Goal: Task Accomplishment & Management: Use online tool/utility

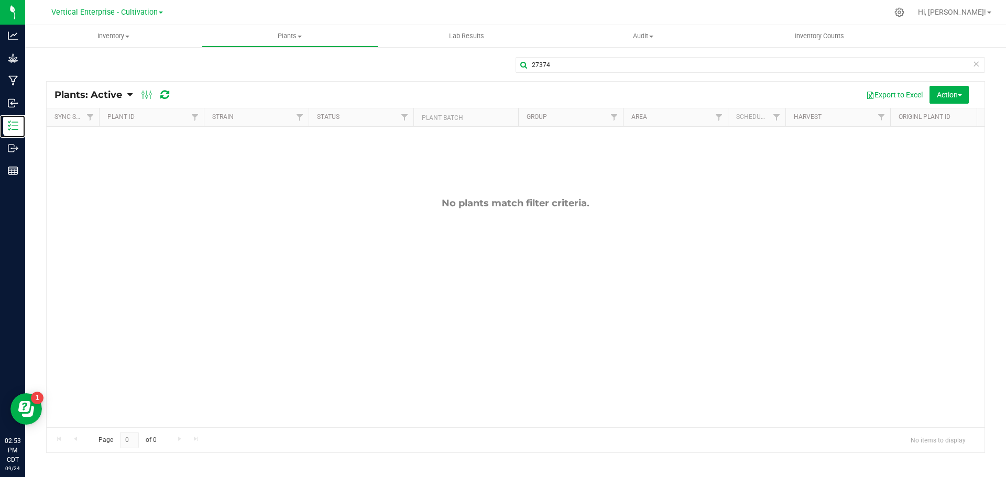
click at [0, 0] on p "Inventory" at bounding box center [0, 0] width 0 height 0
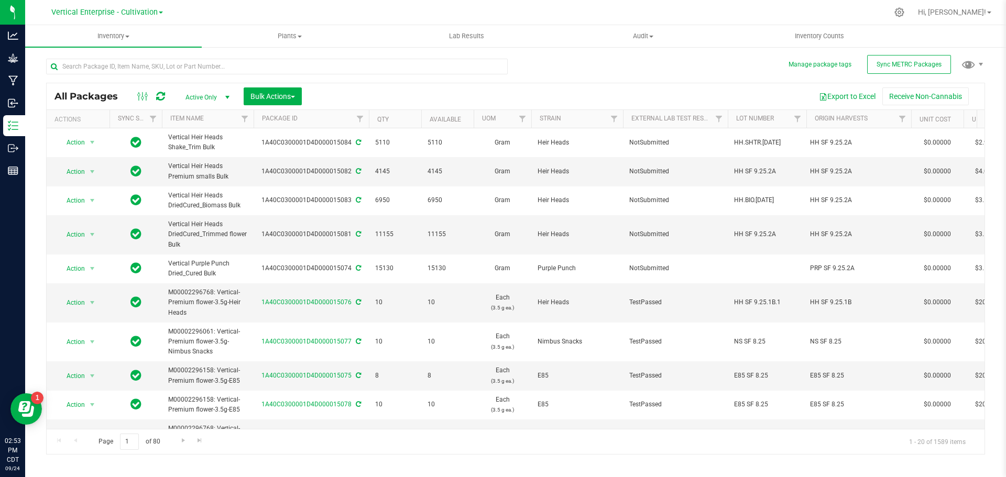
click at [131, 81] on div at bounding box center [277, 71] width 462 height 24
click at [133, 74] on div at bounding box center [277, 71] width 462 height 24
click at [136, 64] on input "text" at bounding box center [277, 67] width 462 height 16
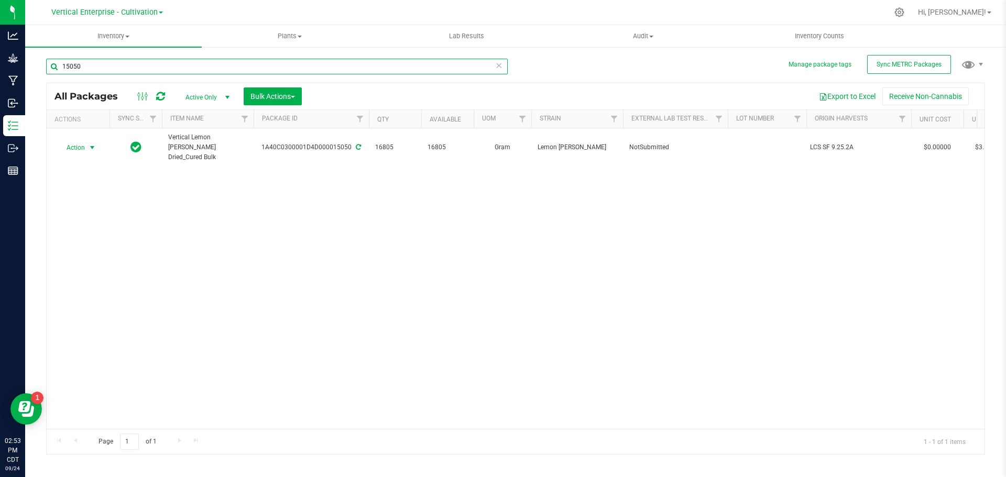
type input "15050"
click at [77, 144] on span "Action" at bounding box center [71, 147] width 28 height 15
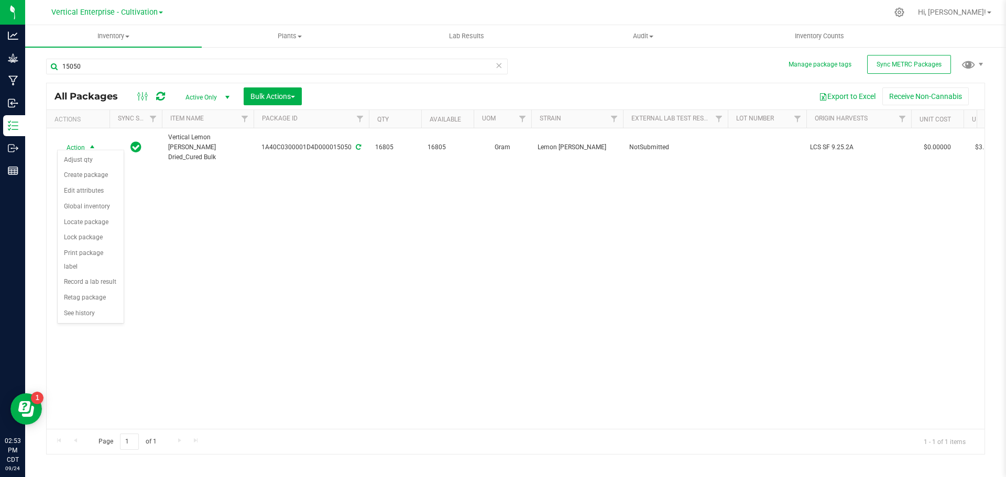
click at [77, 144] on span "Action" at bounding box center [71, 147] width 28 height 15
click at [74, 144] on span "Action" at bounding box center [71, 147] width 28 height 15
click at [87, 176] on li "Create package" at bounding box center [91, 176] width 66 height 16
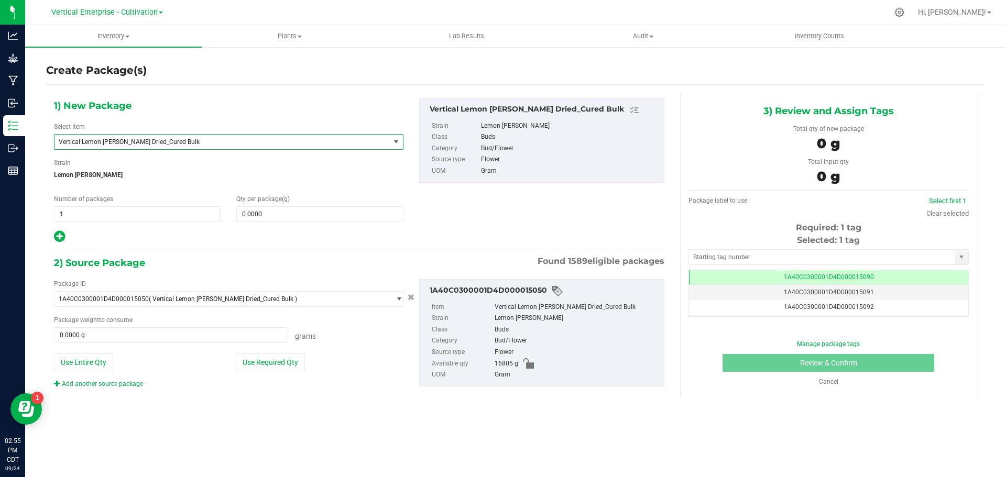
click at [143, 144] on span "Vertical Lemon Cherry Sherbert Dried_Cured Bulk" at bounding box center [216, 141] width 314 height 7
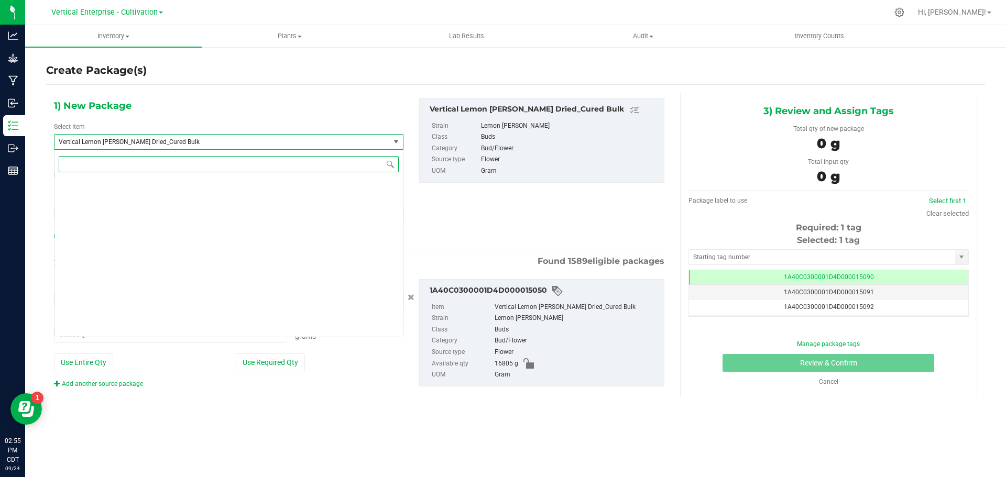
scroll to position [82262, 0]
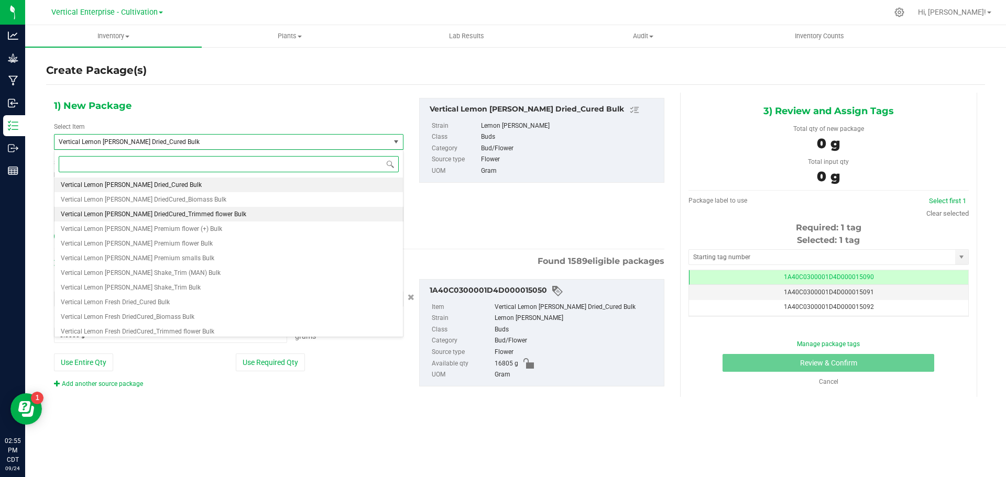
click at [187, 217] on span "Vertical Lemon Cherry Sherbert DriedCured_Trimmed flower Bulk" at bounding box center [153, 214] width 185 height 7
type input "0.0000"
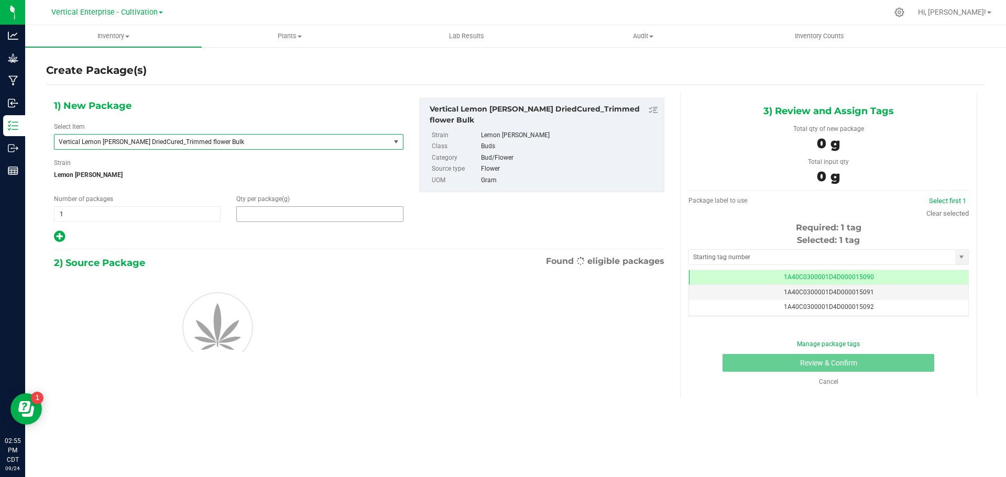
click at [319, 216] on span at bounding box center [319, 214] width 167 height 16
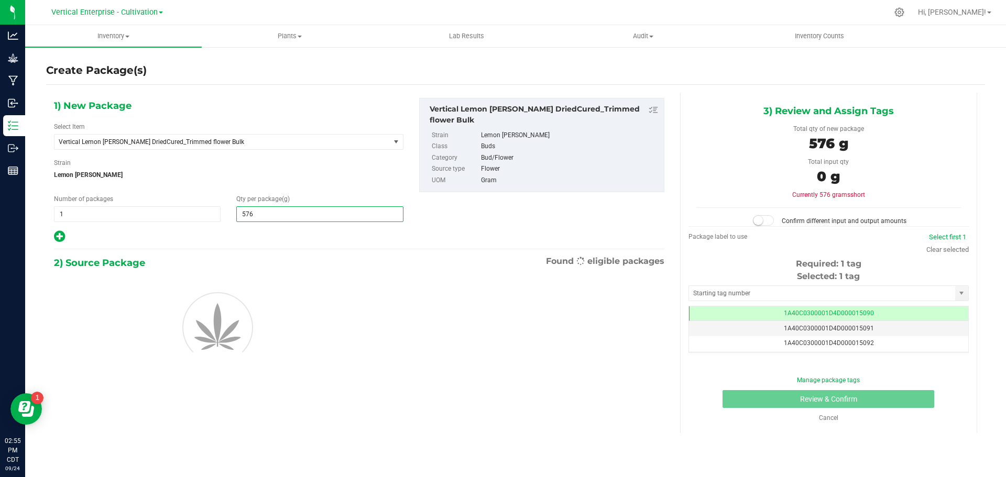
type input "5760"
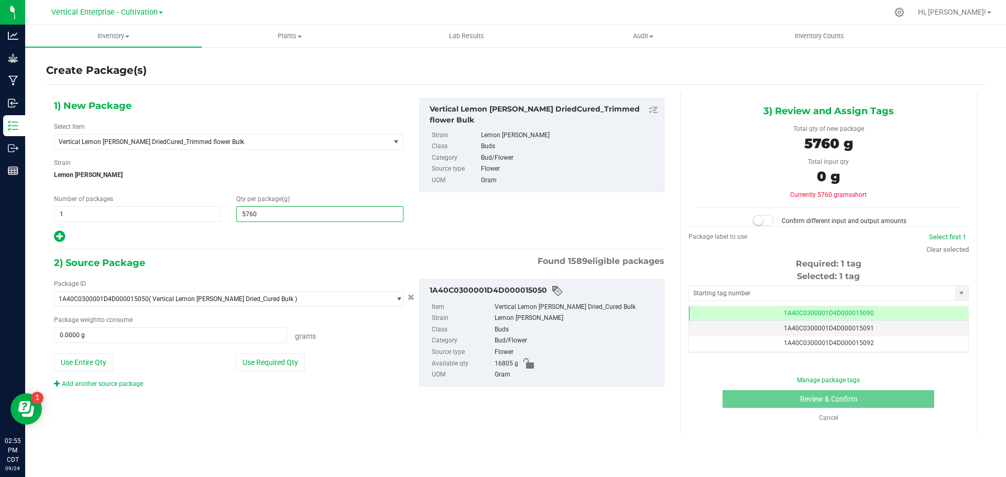
type input "5,760.0000"
click at [269, 364] on button "Use Required Qty" at bounding box center [270, 363] width 69 height 18
type input "5760.0000 g"
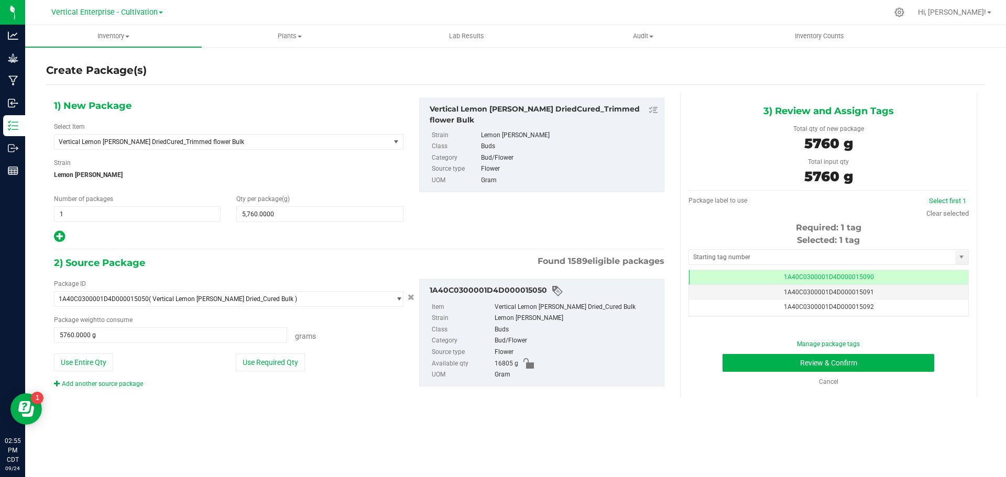
click at [805, 376] on div "Manage package tags Review & Confirm Cancel" at bounding box center [828, 363] width 265 height 47
click at [813, 362] on button "Review & Confirm" at bounding box center [829, 363] width 212 height 18
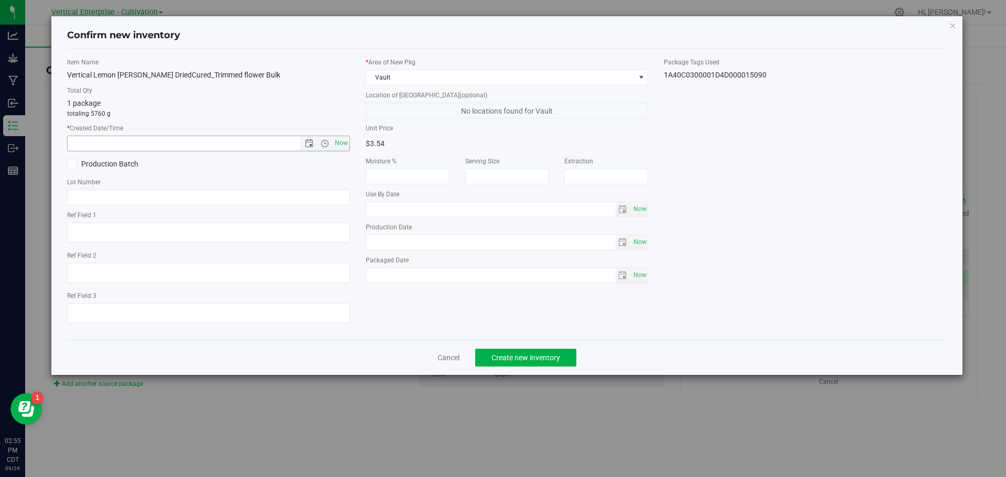
drag, startPoint x: 340, startPoint y: 141, endPoint x: 319, endPoint y: 148, distance: 21.5
click at [340, 144] on span "Now" at bounding box center [341, 143] width 18 height 15
type input "9/24/2025 2:55 PM"
click at [81, 166] on label "Production Batch" at bounding box center [134, 164] width 134 height 11
click at [0, 0] on input "Production Batch" at bounding box center [0, 0] width 0 height 0
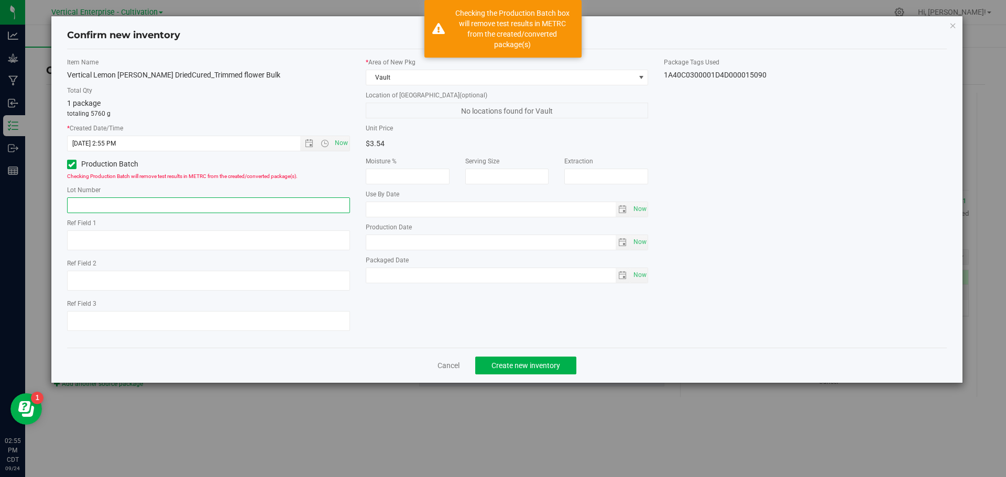
click at [115, 201] on input "text" at bounding box center [208, 206] width 283 height 16
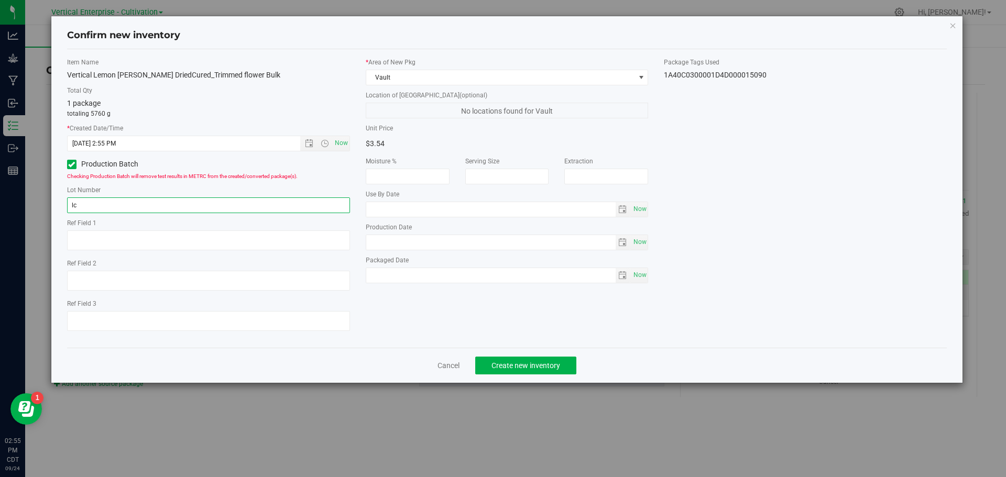
type input "l"
click at [107, 207] on input "LCS SF 9.25.2A" at bounding box center [208, 206] width 283 height 16
type input "LCS SF 9.25.2A"
click at [160, 211] on input "LCS SF 9.25.2A" at bounding box center [208, 206] width 283 height 16
drag, startPoint x: 121, startPoint y: 201, endPoint x: 41, endPoint y: 202, distance: 79.7
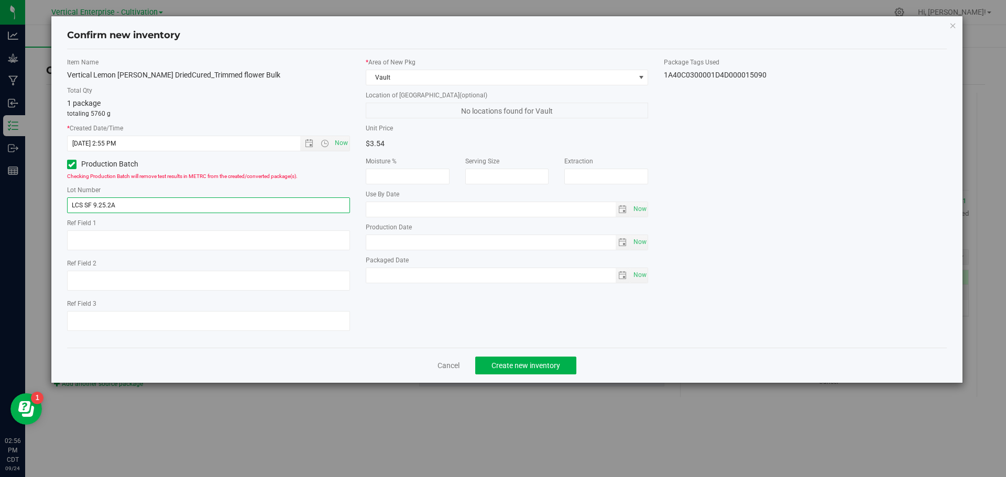
click at [41, 202] on div "Confirm new inventory Item Name Vertical Lemon Cherry Sherbert DriedCured_Trimm…" at bounding box center [507, 238] width 1014 height 477
click at [555, 366] on span "Create new inventory" at bounding box center [525, 366] width 69 height 8
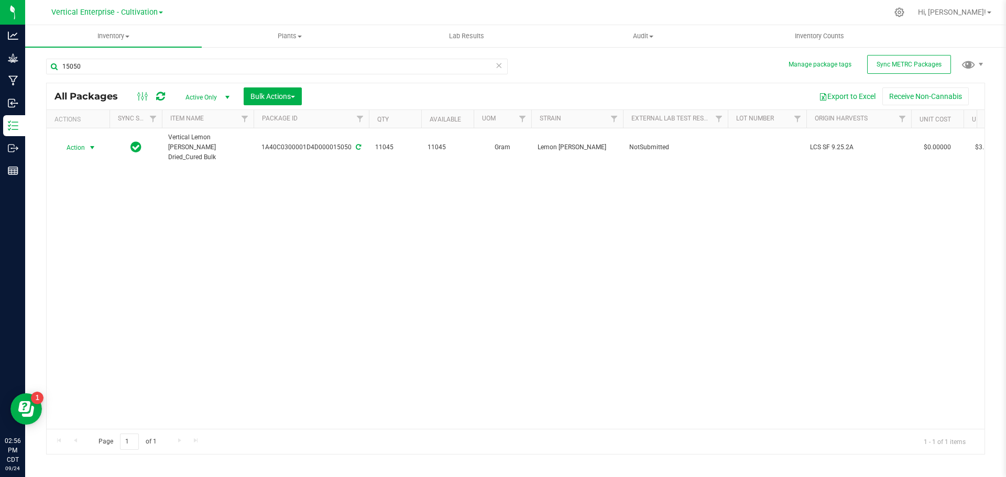
click at [70, 143] on span "Action" at bounding box center [71, 147] width 28 height 15
click at [71, 173] on li "Create package" at bounding box center [91, 176] width 66 height 16
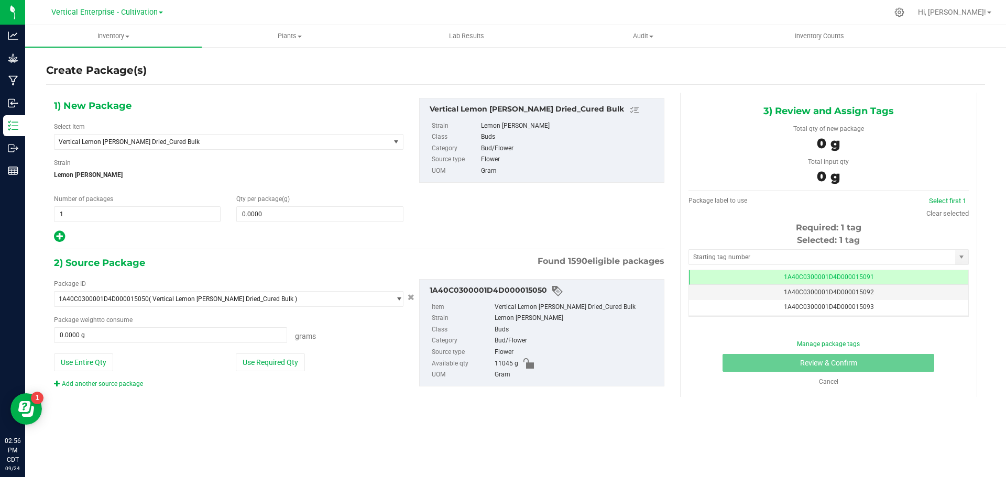
scroll to position [0, -1]
click at [231, 137] on span "Vertical Lemon Cherry Sherbert Dried_Cured Bulk" at bounding box center [221, 142] width 335 height 15
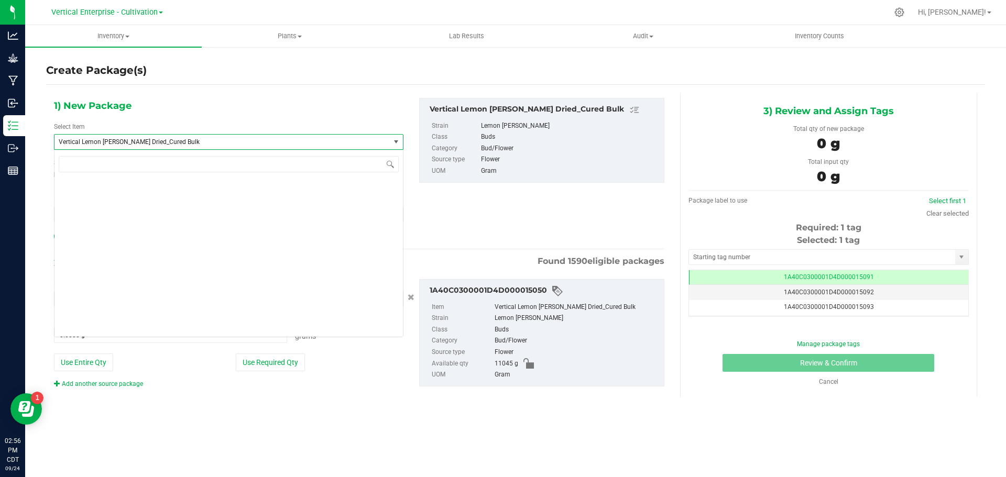
scroll to position [82262, 0]
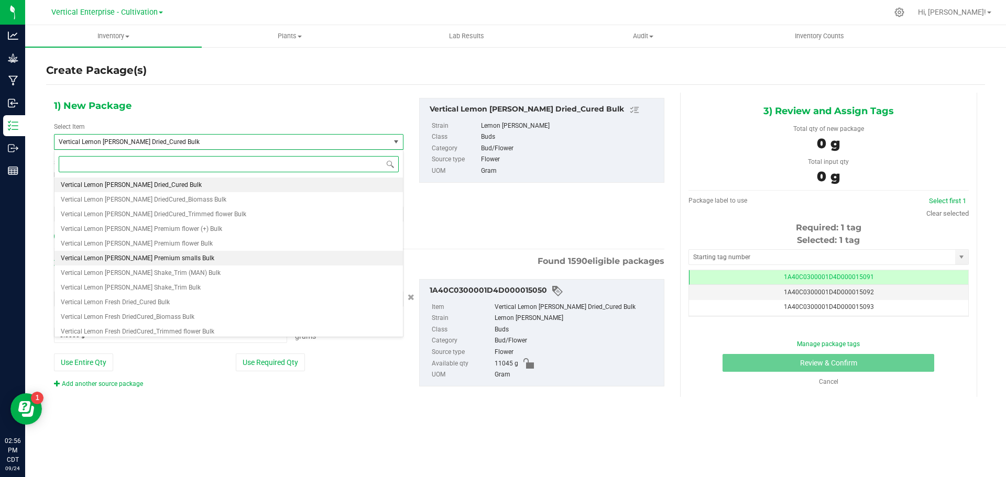
click at [200, 258] on span "Vertical Lemon Cherry Sherbert Premium smalls Bulk" at bounding box center [138, 258] width 154 height 7
type input "0.0000"
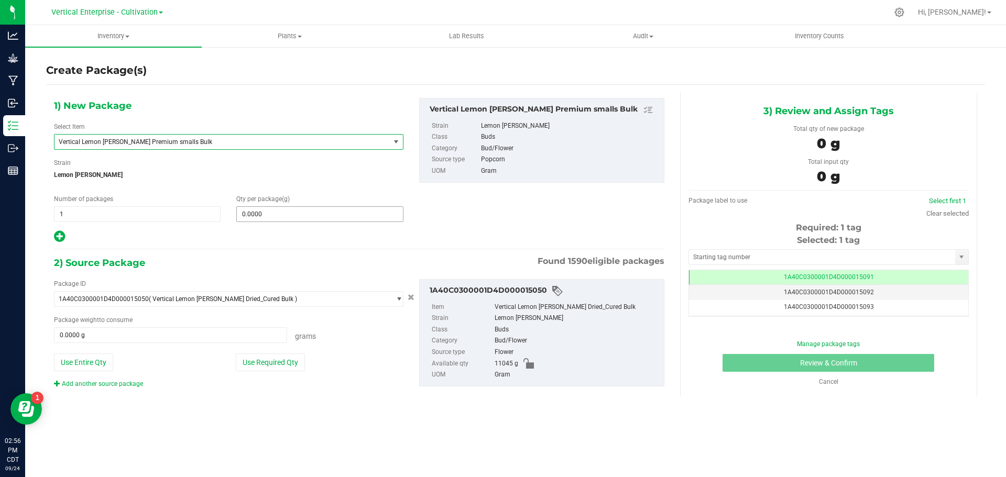
click at [292, 216] on span "0.0000 0" at bounding box center [319, 214] width 167 height 16
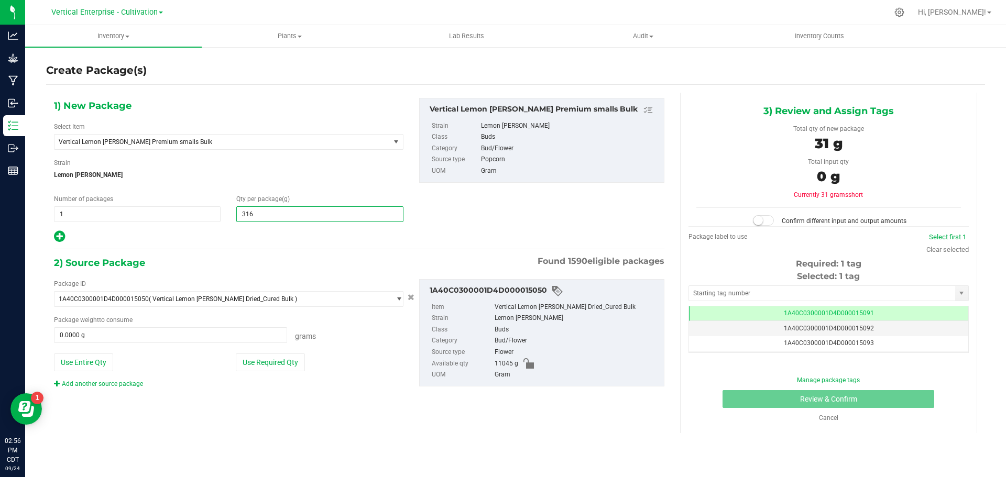
type input "3165"
type input "3,165.0000"
click at [270, 368] on button "Use Required Qty" at bounding box center [270, 363] width 69 height 18
type input "3165.0000 g"
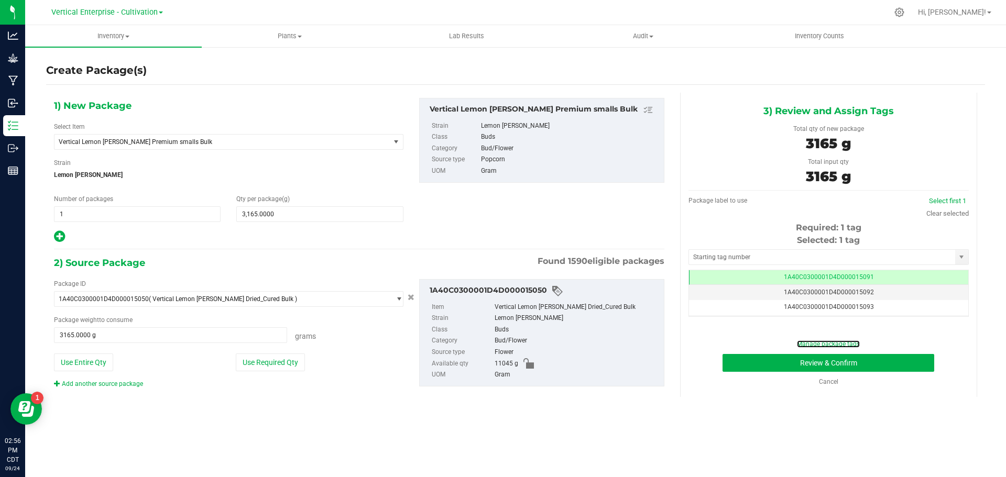
click at [854, 345] on link "Manage package tags" at bounding box center [828, 344] width 63 height 7
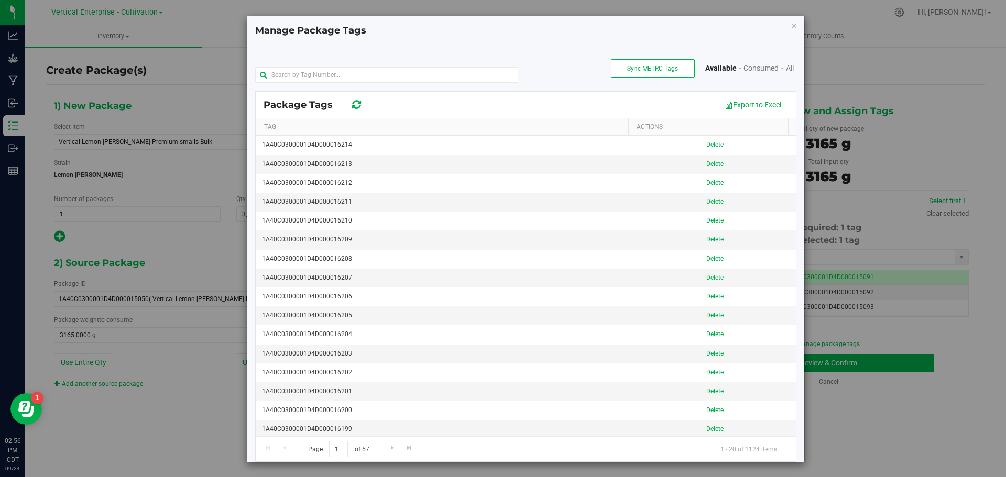
click at [791, 26] on icon "button" at bounding box center [794, 25] width 7 height 13
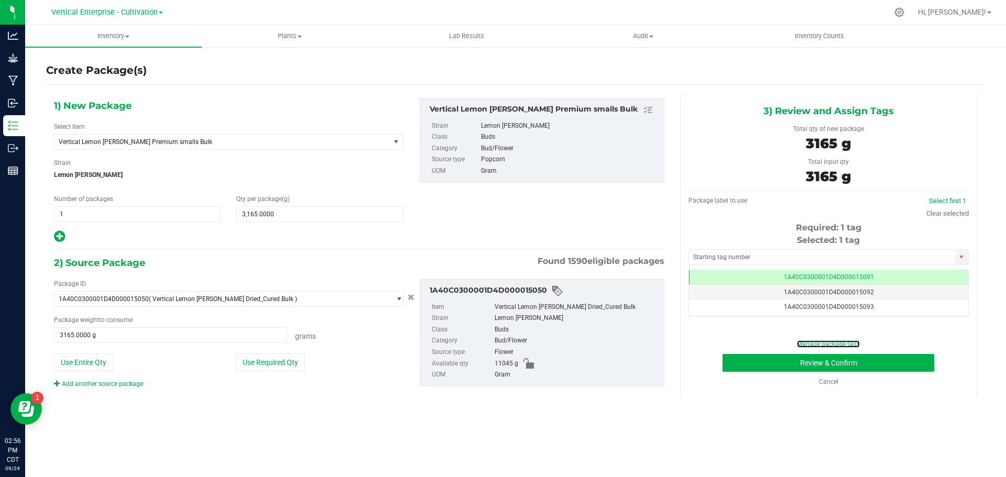
scroll to position [0, -1]
click at [893, 360] on button "Review & Confirm" at bounding box center [829, 363] width 212 height 18
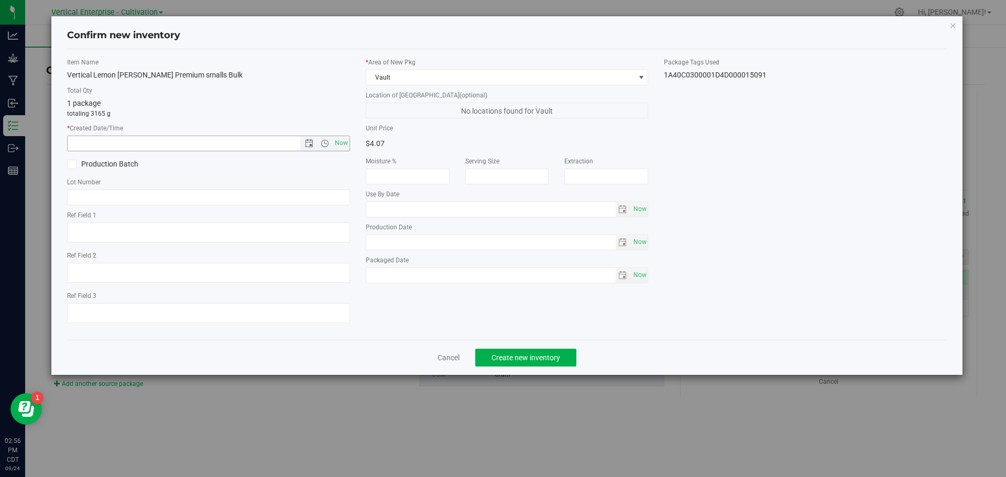
click at [335, 146] on span "Now" at bounding box center [341, 143] width 18 height 15
type input "9/24/2025 2:56 PM"
click at [100, 162] on label "Production Batch" at bounding box center [134, 164] width 134 height 11
click at [0, 0] on input "Production Batch" at bounding box center [0, 0] width 0 height 0
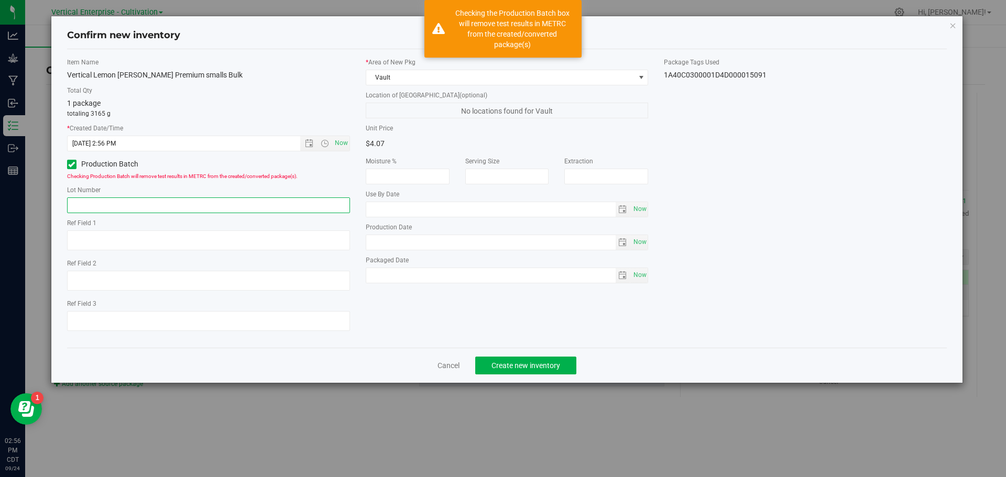
click at [109, 204] on input "text" at bounding box center [208, 206] width 283 height 16
paste input "LCS SF 9.25.2A"
type input "LCS SF 9.25.2A"
click at [500, 380] on div "Cancel Create new inventory" at bounding box center [507, 365] width 880 height 35
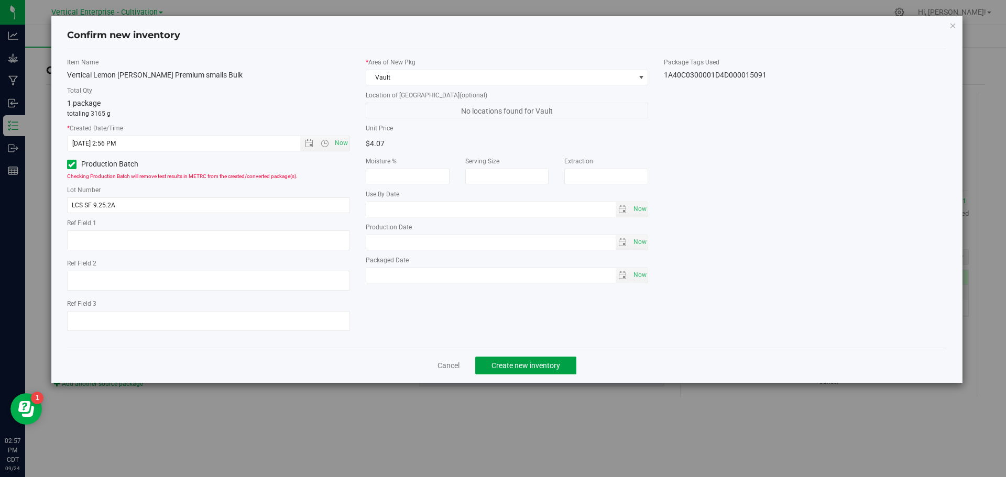
click at [514, 362] on span "Create new inventory" at bounding box center [525, 366] width 69 height 8
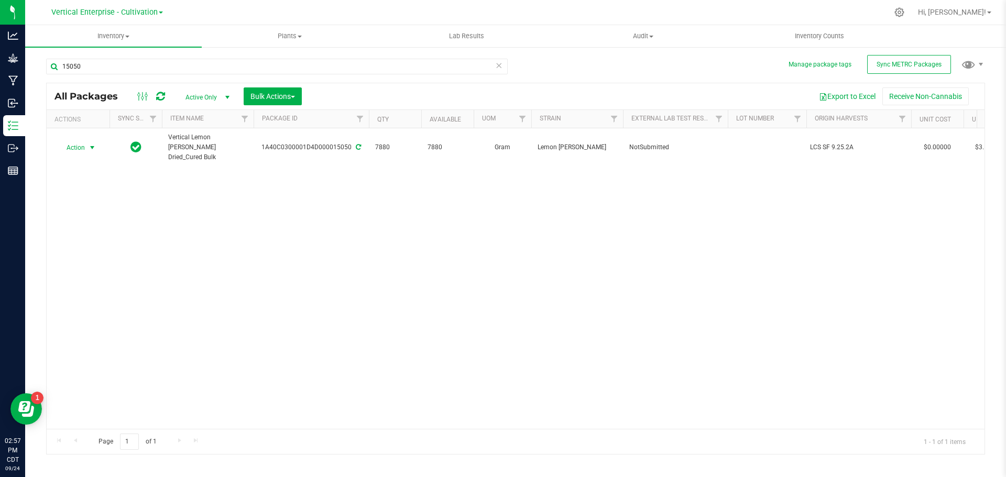
click at [69, 143] on span "Action" at bounding box center [71, 147] width 28 height 15
click at [73, 173] on li "Create package" at bounding box center [91, 176] width 66 height 16
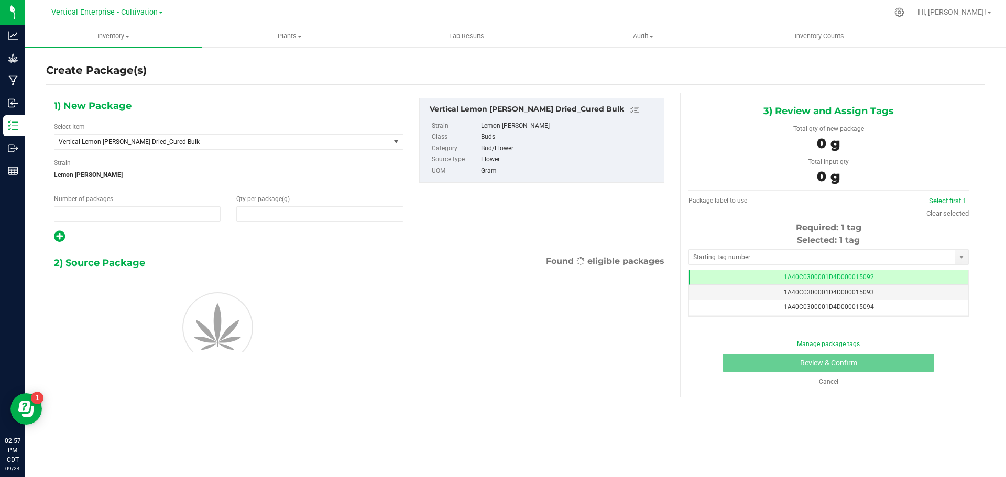
type input "1"
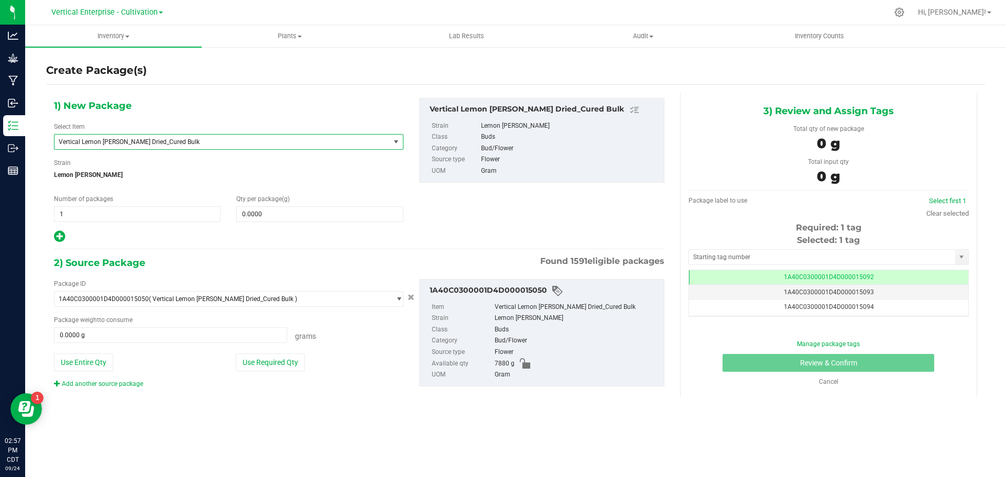
click at [201, 143] on span "Vertical Lemon Cherry Sherbert Dried_Cured Bulk" at bounding box center [216, 141] width 314 height 7
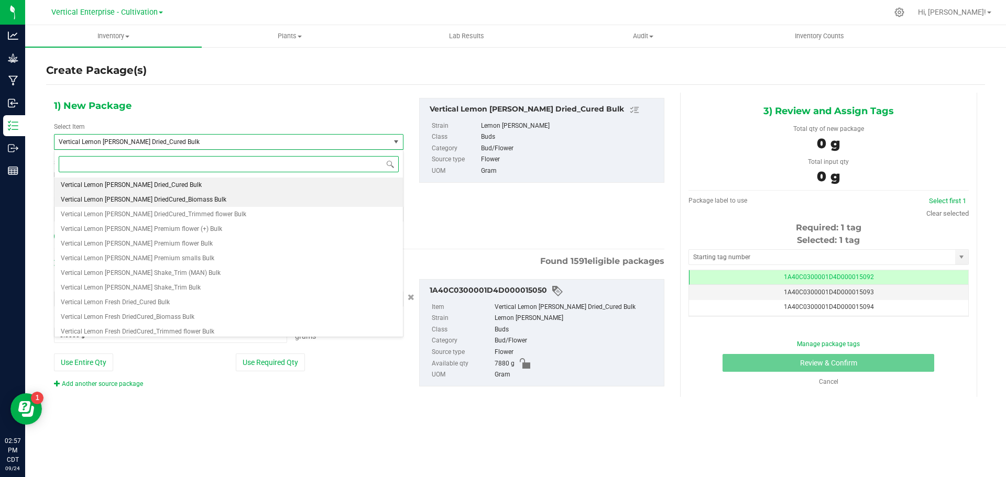
click at [205, 217] on span "Vertical Lemon Cherry Sherbert DriedCured_Trimmed flower Bulk" at bounding box center [153, 214] width 185 height 7
type input "0.0000"
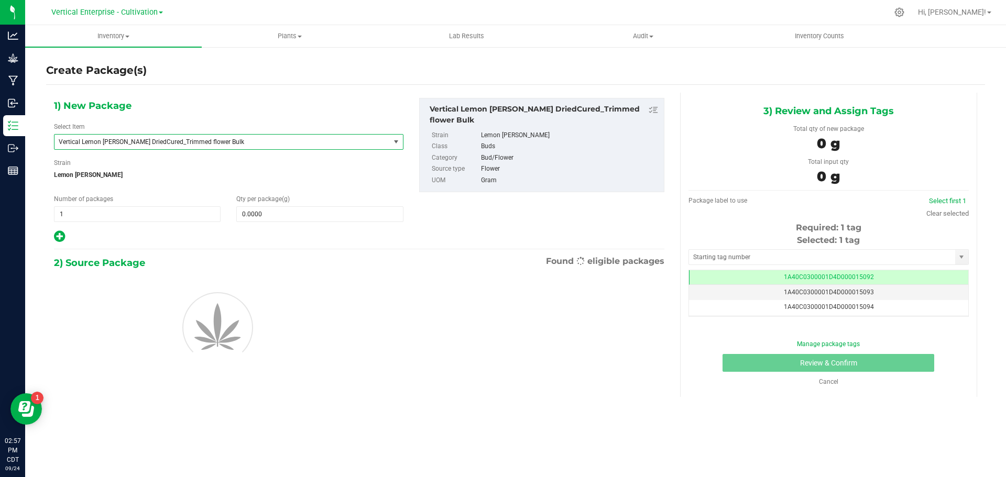
click at [216, 138] on span "Vertical Lemon Cherry Sherbert DriedCured_Trimmed flower Bulk" at bounding box center [216, 141] width 314 height 7
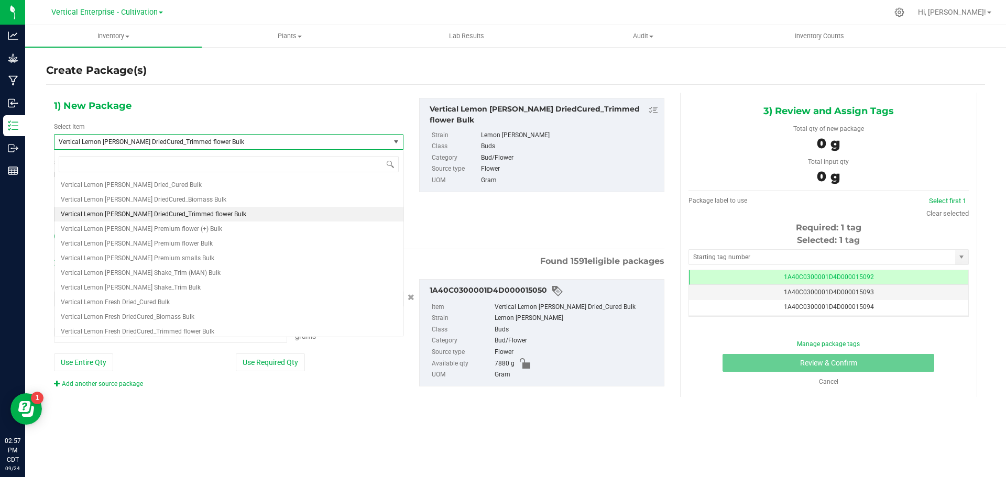
type input "0.0000 g"
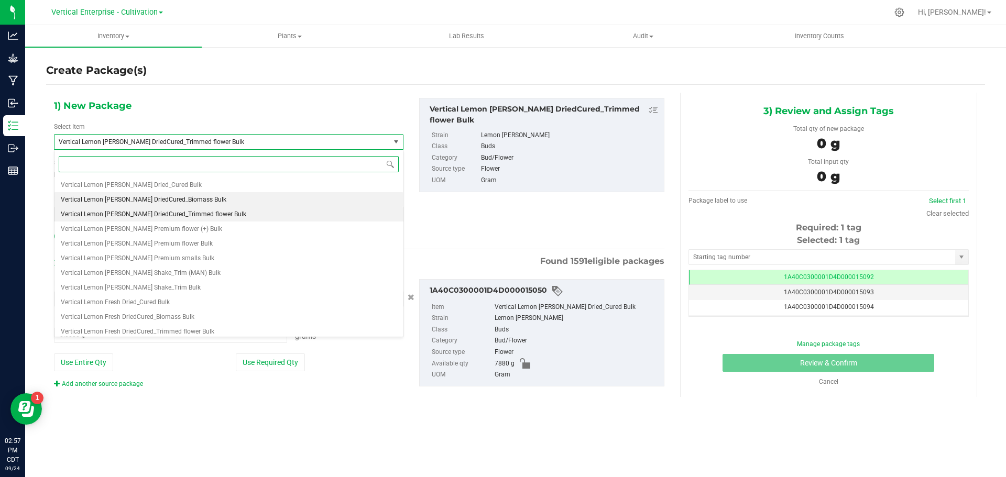
click at [201, 199] on span "Vertical Lemon Cherry Sherbert DriedCured_Biomass Bulk" at bounding box center [144, 199] width 166 height 7
type input "0.0000"
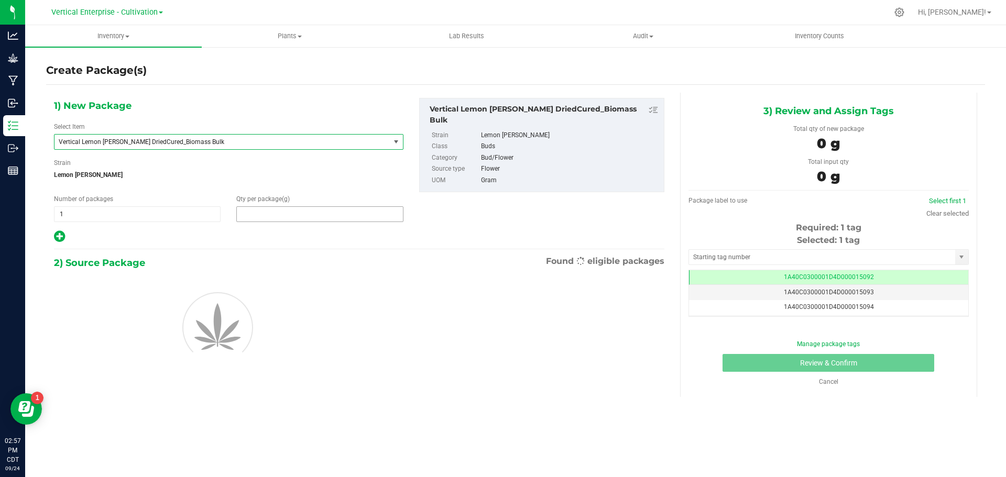
click at [298, 215] on span at bounding box center [319, 214] width 167 height 16
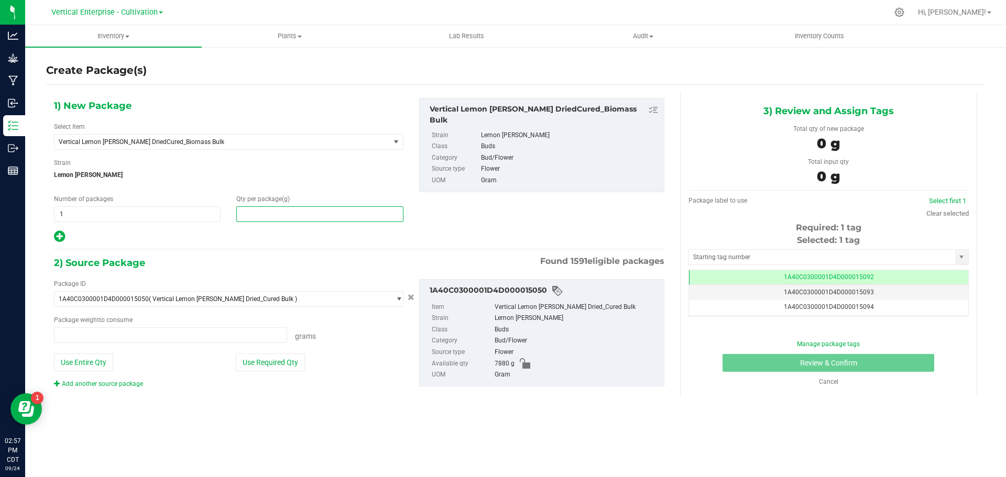
type input "0.0000 g"
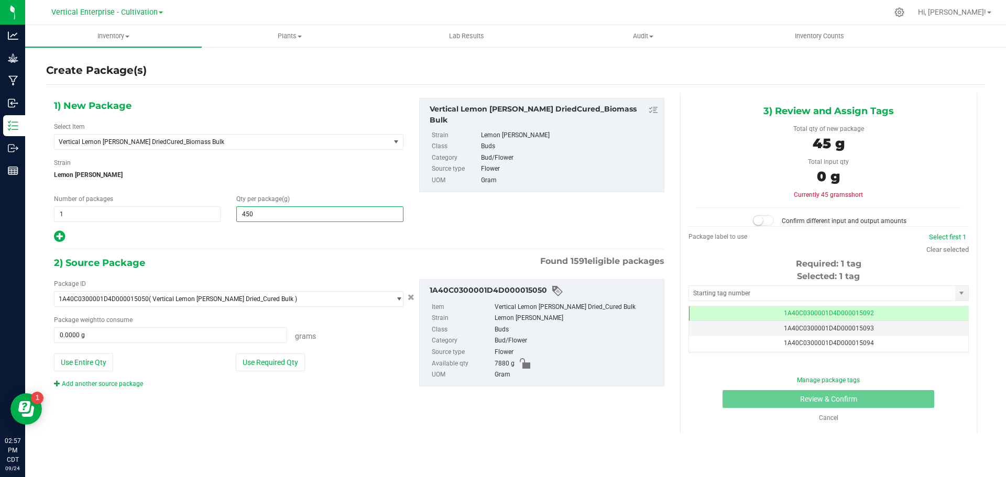
type input "4505"
type input "4,505.0000"
click at [276, 357] on button "Use Required Qty" at bounding box center [270, 363] width 69 height 18
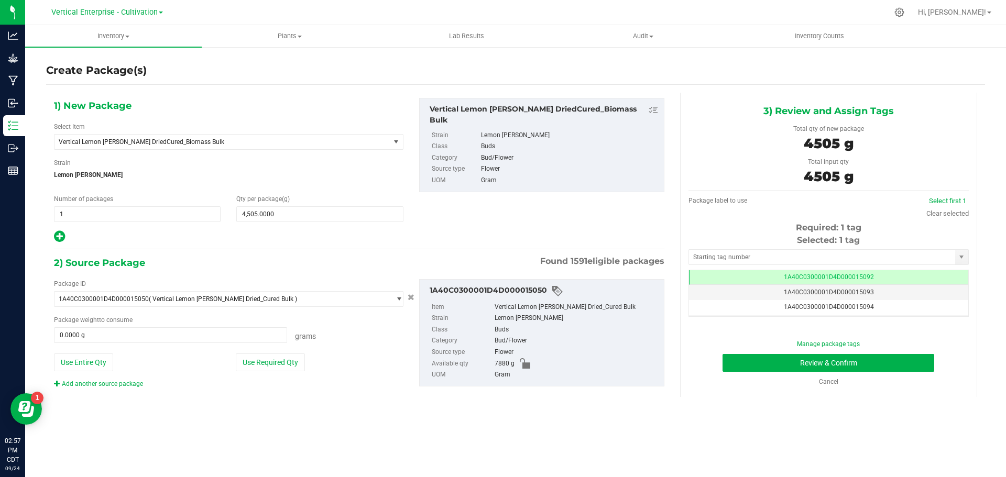
type input "4505.0000 g"
click at [886, 359] on button "Review & Confirm" at bounding box center [829, 363] width 212 height 18
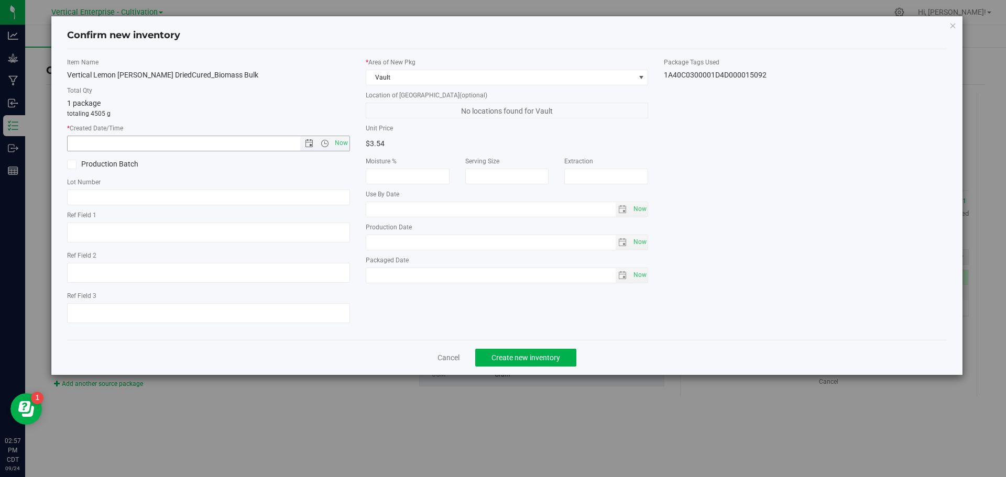
click at [340, 145] on span "Now" at bounding box center [341, 143] width 18 height 15
type input "9/24/2025 2:57 PM"
click at [123, 165] on label "Production Batch" at bounding box center [134, 164] width 134 height 11
click at [0, 0] on input "Production Batch" at bounding box center [0, 0] width 0 height 0
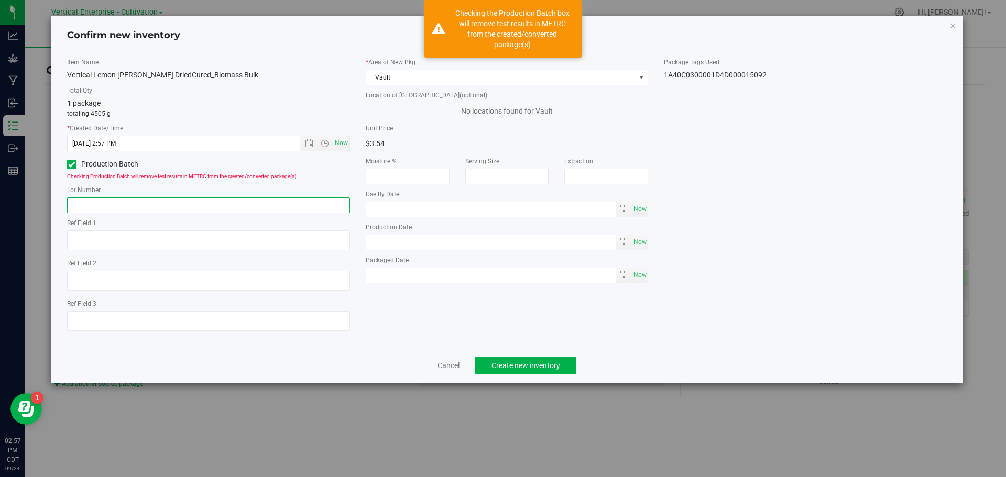
click at [100, 205] on input "text" at bounding box center [208, 206] width 283 height 16
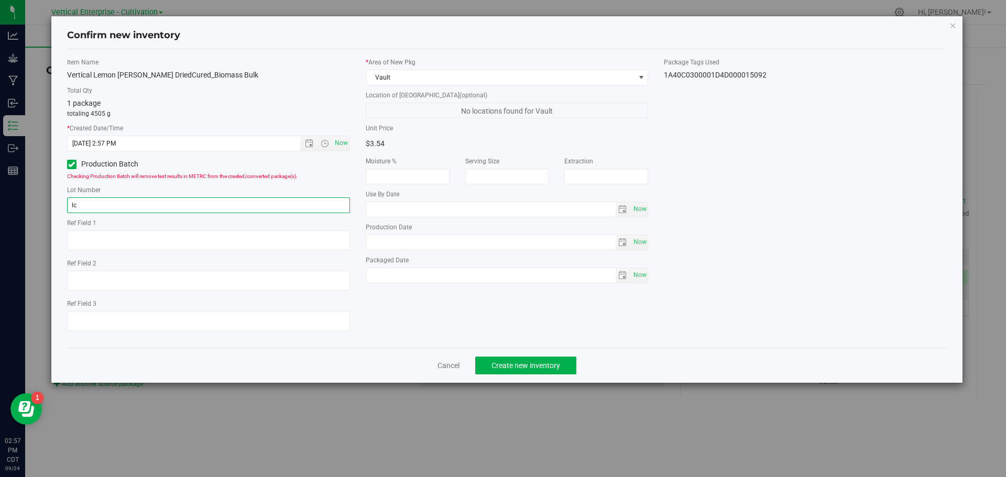
type input "l"
type input "LCS.BIO.9.24.25"
click at [550, 368] on span "Create new inventory" at bounding box center [525, 366] width 69 height 8
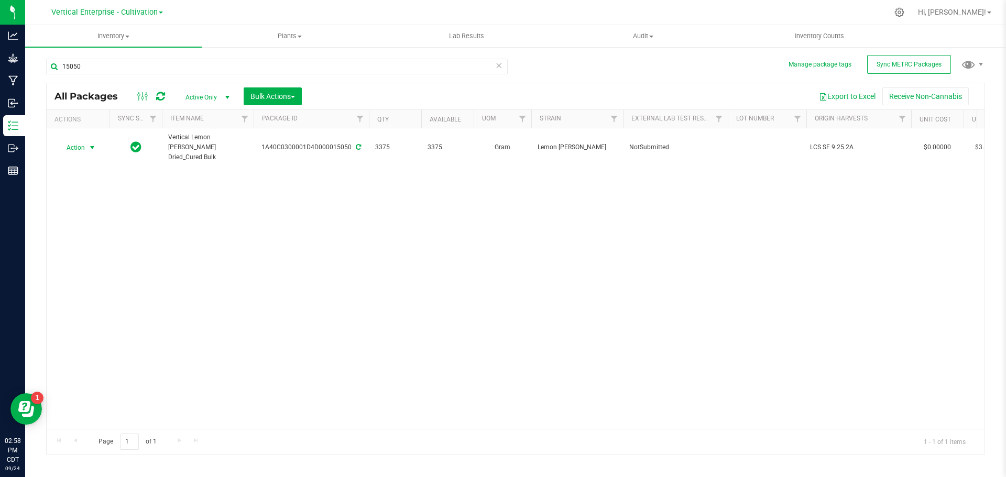
click at [67, 144] on span "Action" at bounding box center [71, 147] width 28 height 15
click at [89, 176] on li "Create package" at bounding box center [91, 176] width 66 height 16
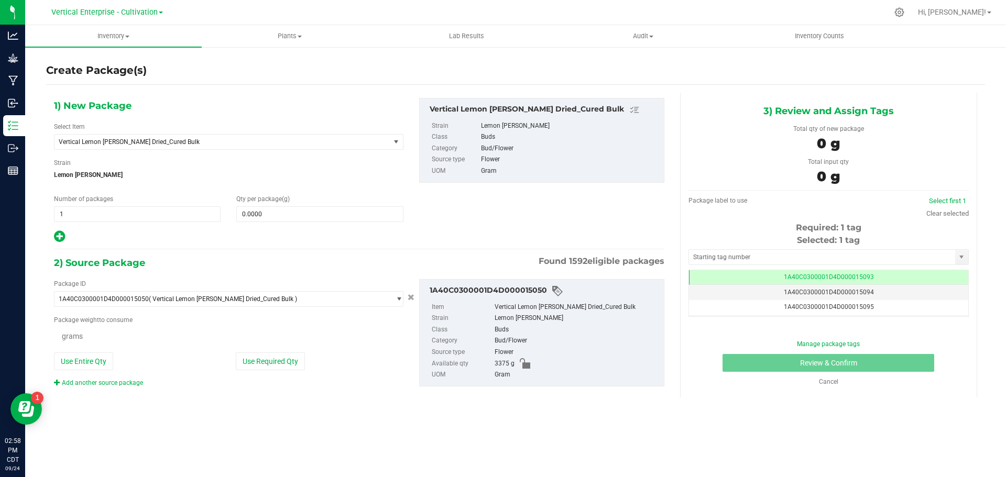
scroll to position [0, -1]
click at [145, 138] on span "Vertical Lemon Cherry Sherbert Dried_Cured Bulk" at bounding box center [216, 141] width 314 height 7
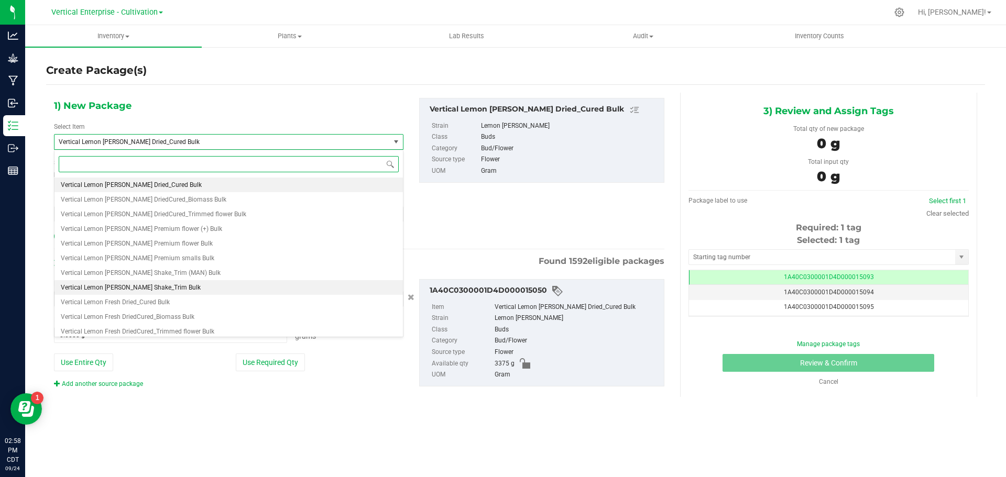
click at [149, 285] on span "Vertical Lemon Cherry Sherbert Shake_Trim Bulk" at bounding box center [131, 287] width 140 height 7
type input "0.0000"
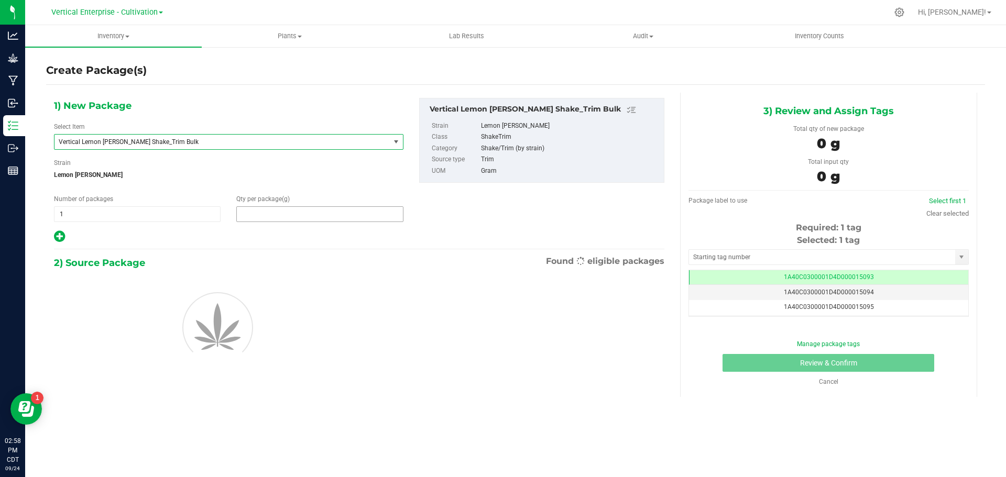
click at [299, 216] on span at bounding box center [319, 214] width 167 height 16
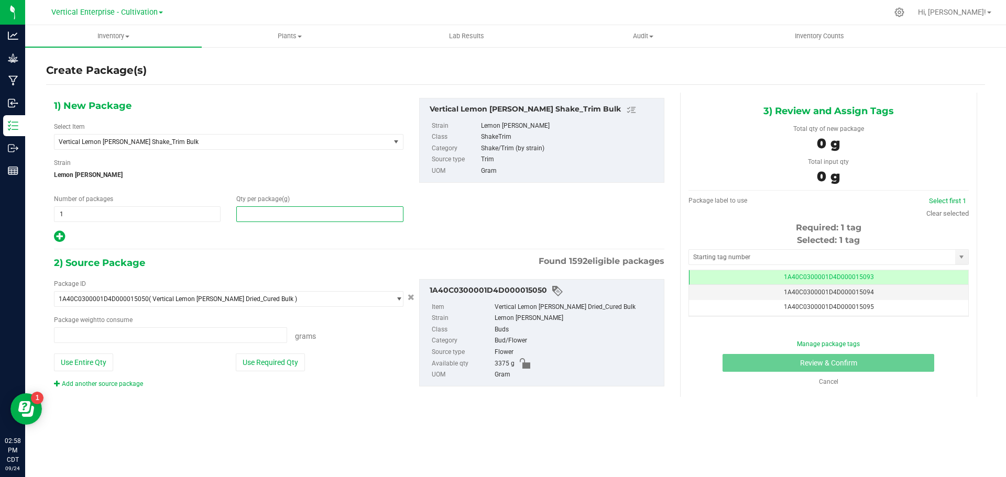
type input "0.0000 g"
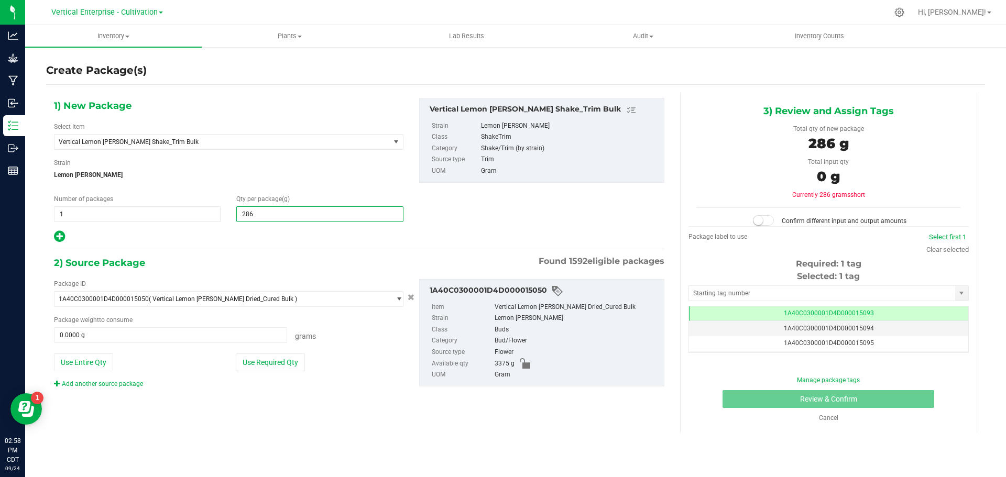
type input "2860"
type input "2,860.0000"
click at [91, 362] on button "Use Entire Qty" at bounding box center [83, 363] width 59 height 18
type input "3375.0000 g"
click at [762, 218] on small at bounding box center [757, 220] width 9 height 9
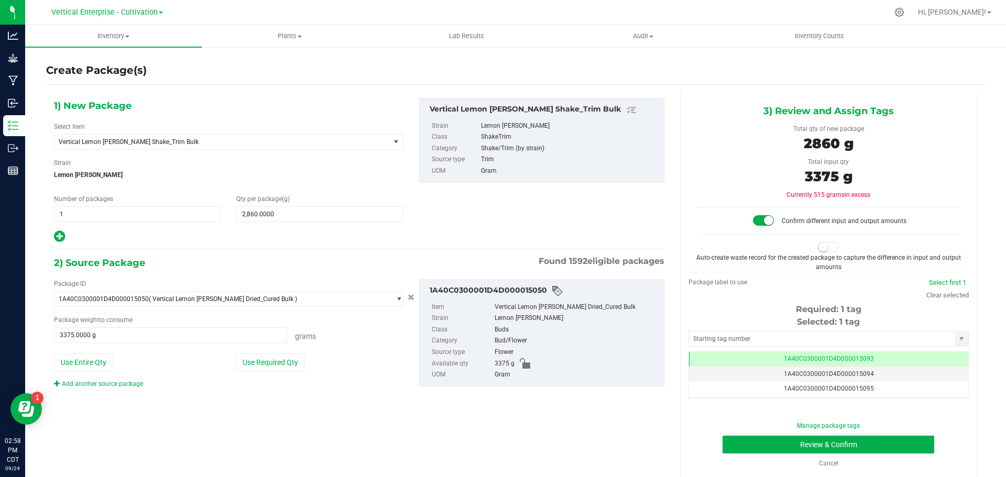
click at [832, 247] on span at bounding box center [828, 247] width 21 height 10
click at [843, 442] on button "Review & Confirm" at bounding box center [829, 445] width 212 height 18
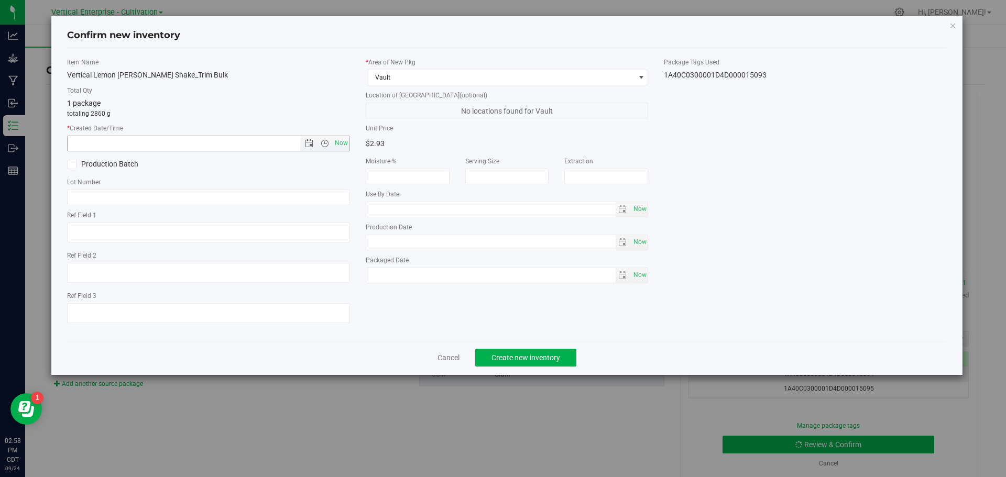
click at [345, 141] on span "Now" at bounding box center [341, 143] width 18 height 15
type input "9/24/2025 2:58 PM"
click at [105, 159] on label "Production Batch" at bounding box center [134, 164] width 134 height 11
click at [0, 0] on input "Production Batch" at bounding box center [0, 0] width 0 height 0
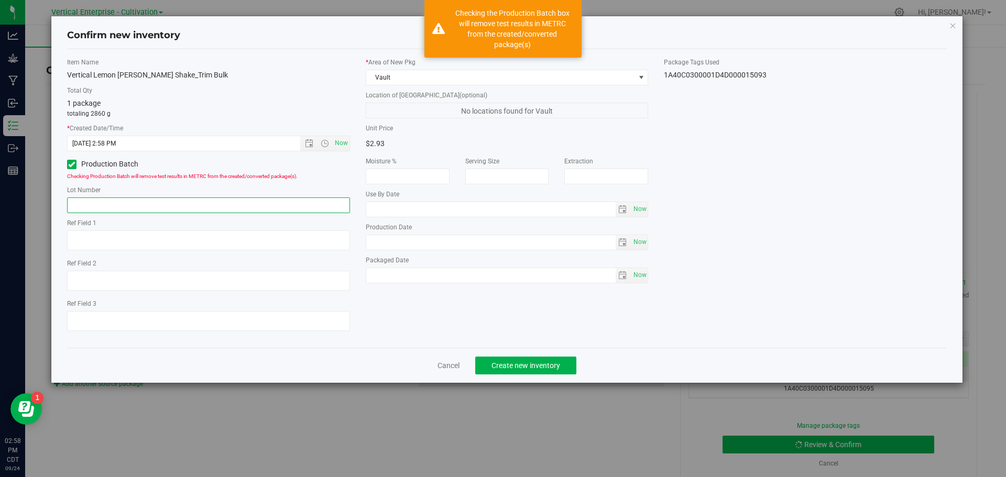
click at [103, 207] on input "text" at bounding box center [208, 206] width 283 height 16
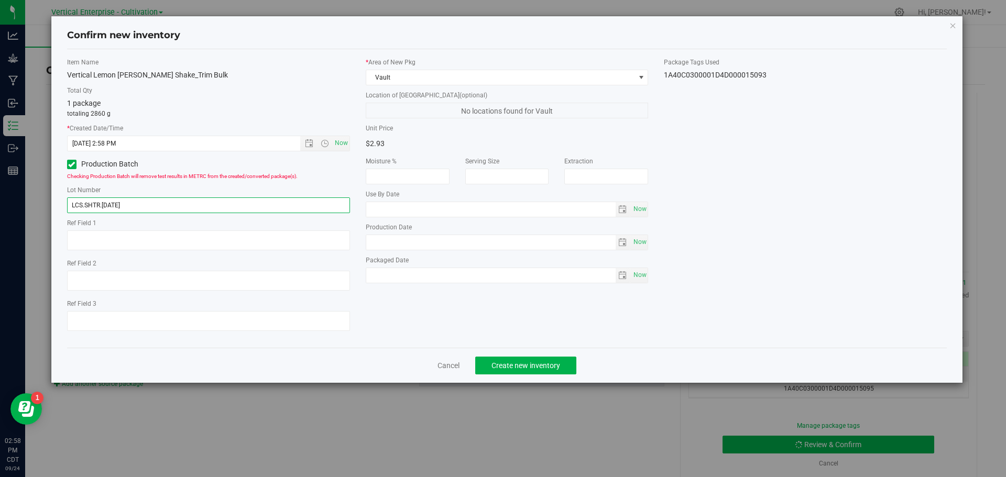
type input "LCS.SHTR.9.24.25"
click at [537, 365] on span "Create new inventory" at bounding box center [525, 366] width 69 height 8
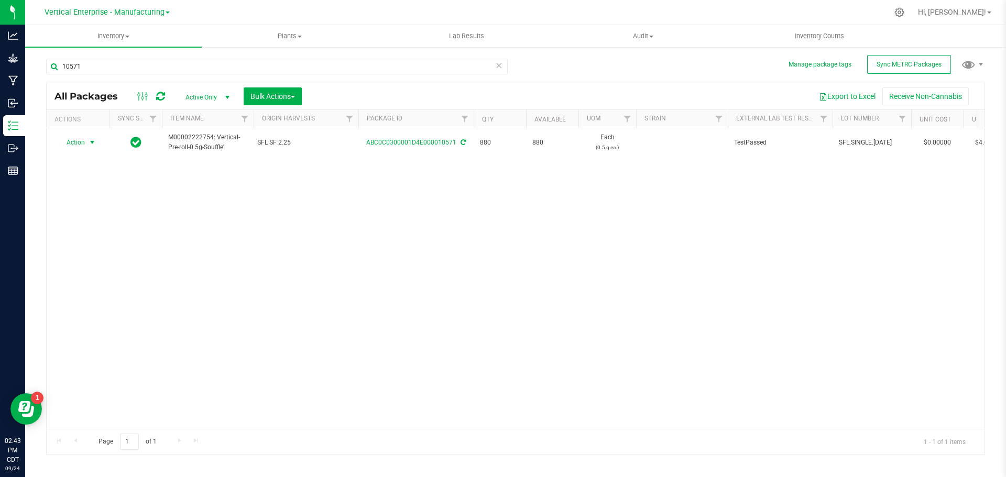
type input "10571"
click at [79, 140] on span "Action" at bounding box center [71, 142] width 28 height 15
click at [78, 172] on li "Create package" at bounding box center [91, 176] width 66 height 16
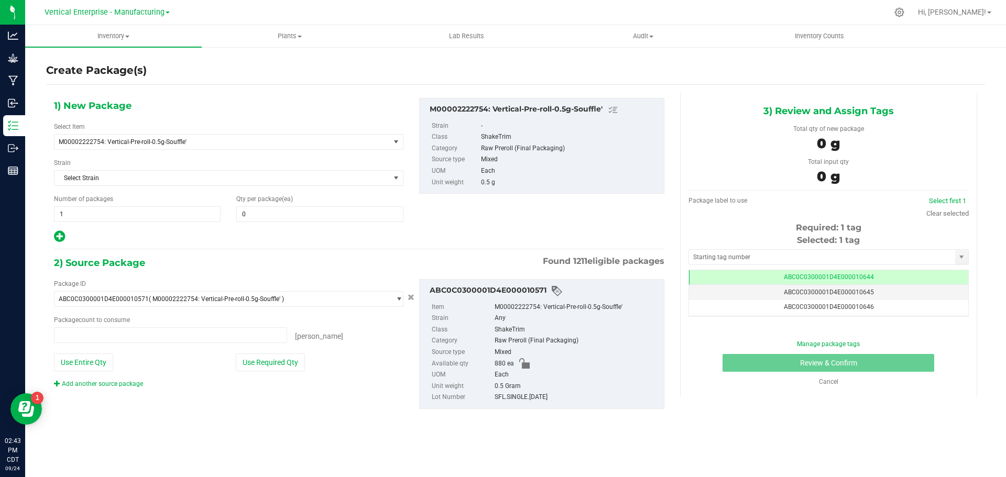
type input "0 ea"
click at [106, 208] on span "1 1" at bounding box center [137, 214] width 167 height 16
type input "12"
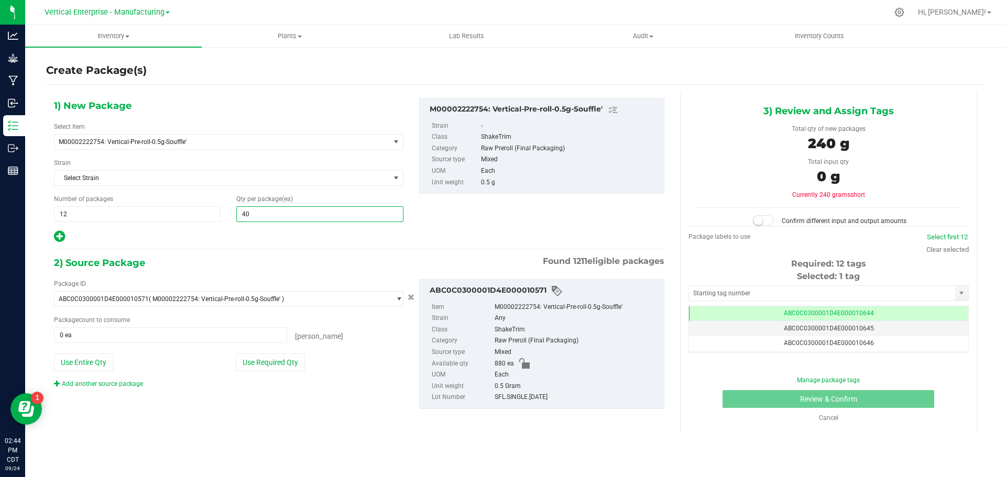
type input "4"
type input "50"
click at [274, 363] on button "Use Required Qty" at bounding box center [270, 363] width 69 height 18
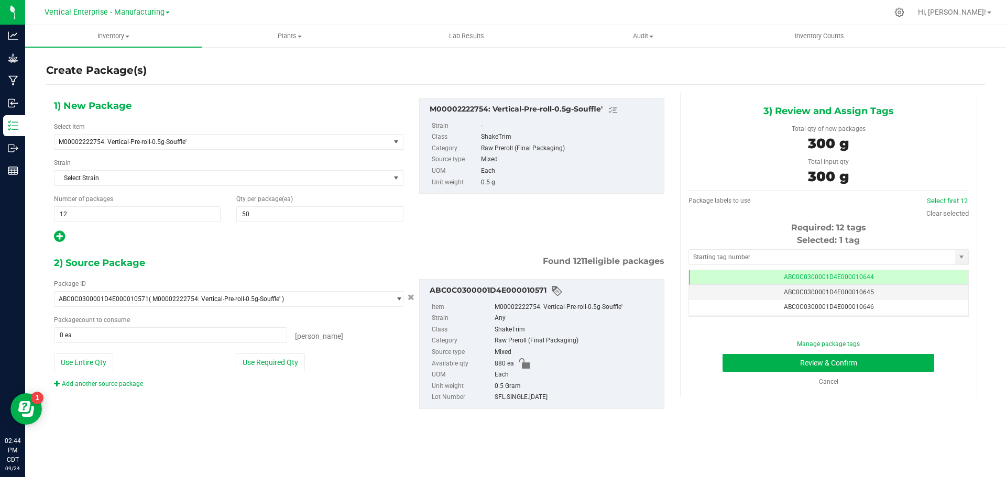
type input "600 ea"
click at [952, 198] on link "Select first 12" at bounding box center [947, 201] width 41 height 8
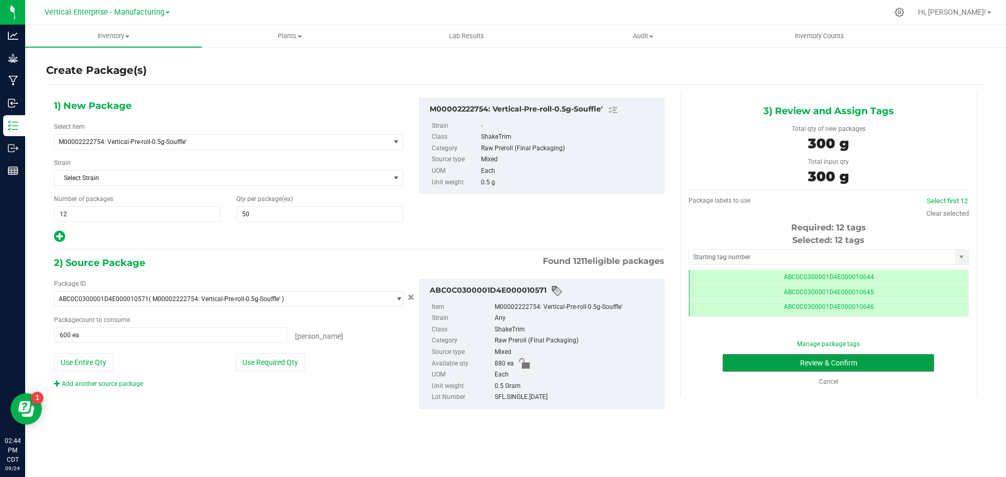
click at [909, 357] on button "Review & Confirm" at bounding box center [829, 363] width 212 height 18
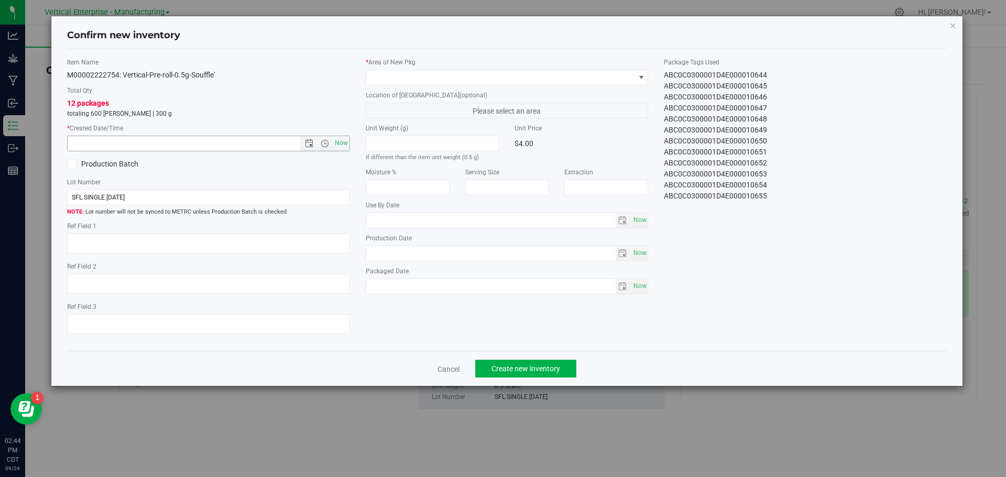
click at [344, 143] on span "Now" at bounding box center [341, 143] width 18 height 15
type input "9/24/2025 2:44 PM"
click at [415, 74] on span at bounding box center [500, 77] width 269 height 15
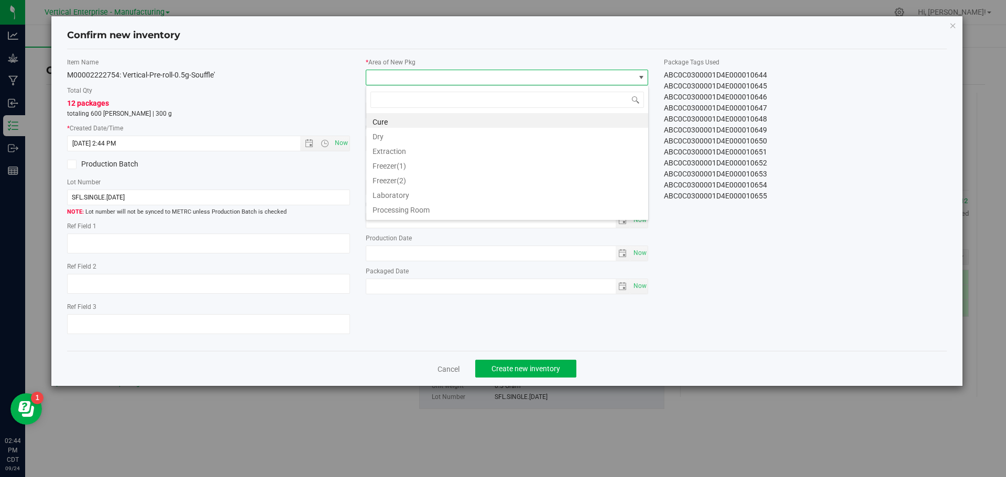
scroll to position [16, 283]
type input "VA"
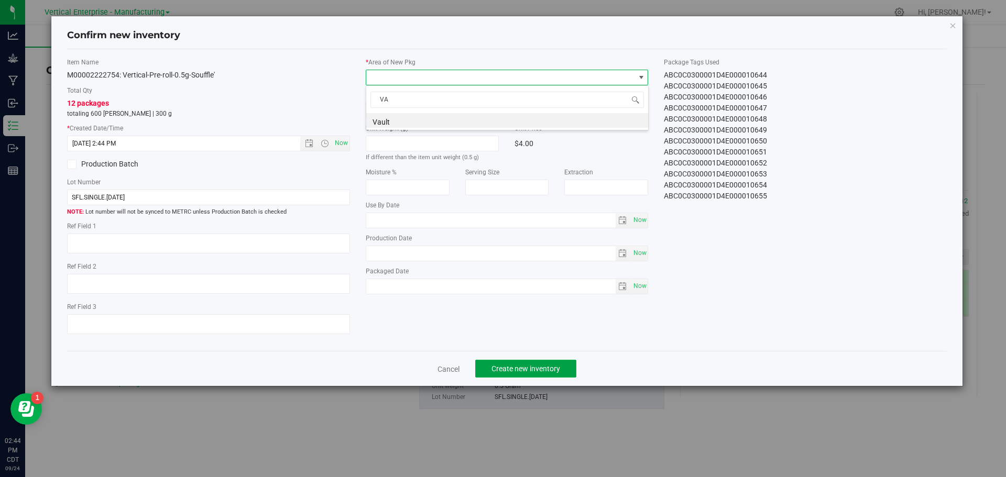
click at [543, 363] on button "Create new inventory" at bounding box center [525, 369] width 101 height 18
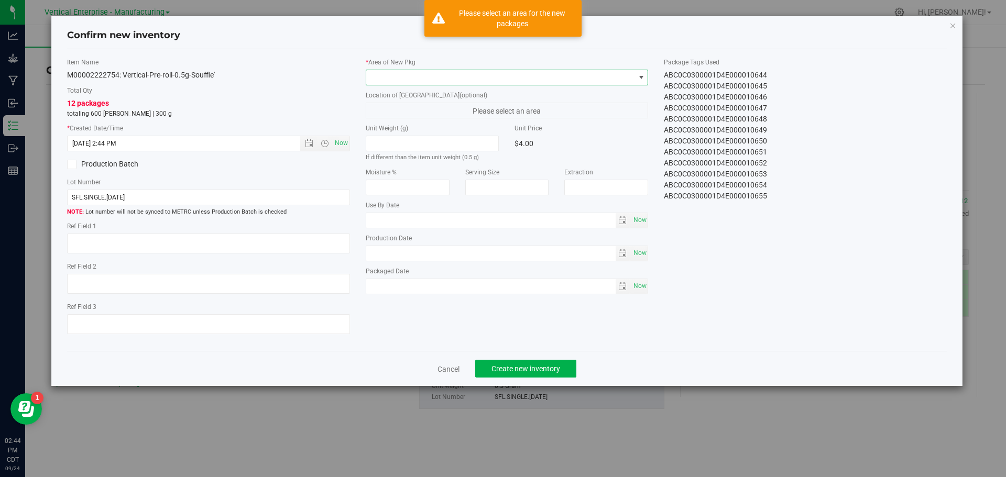
click at [391, 82] on span at bounding box center [500, 77] width 269 height 15
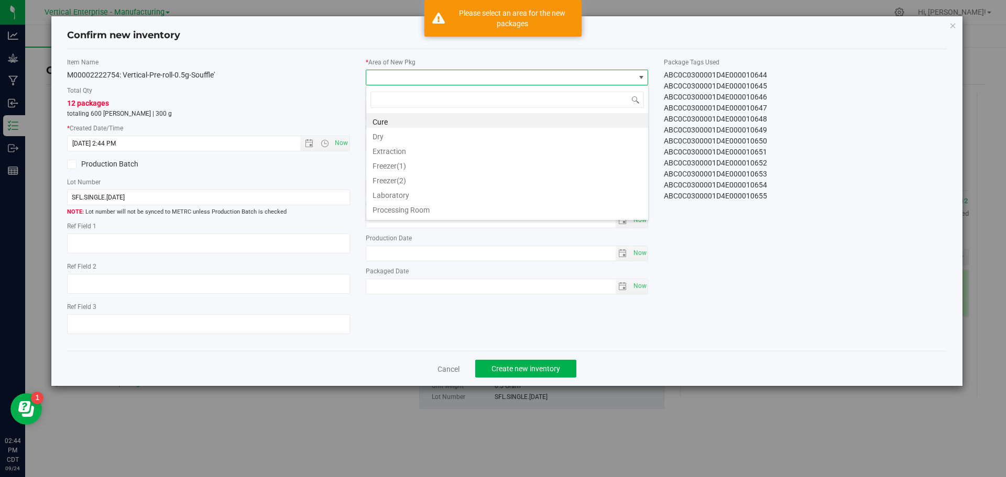
type input "V"
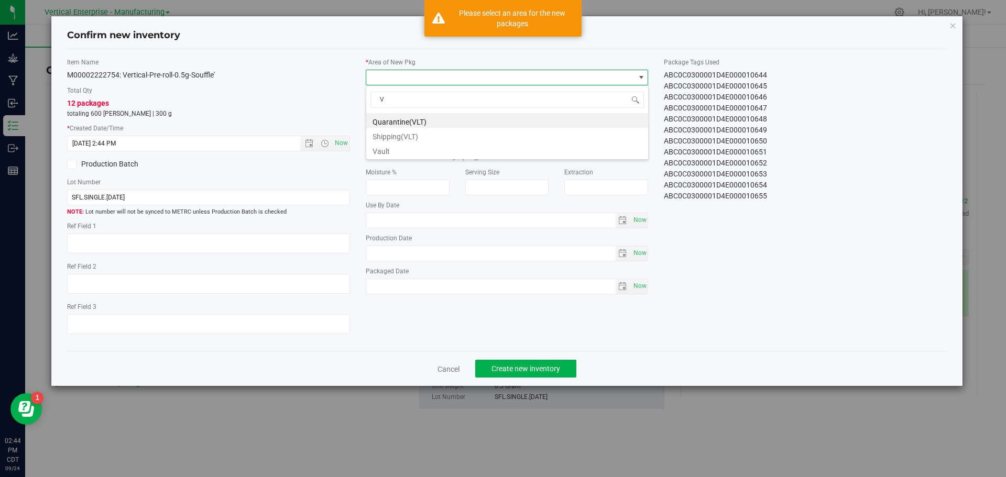
click at [402, 148] on li "Vault" at bounding box center [507, 150] width 282 height 15
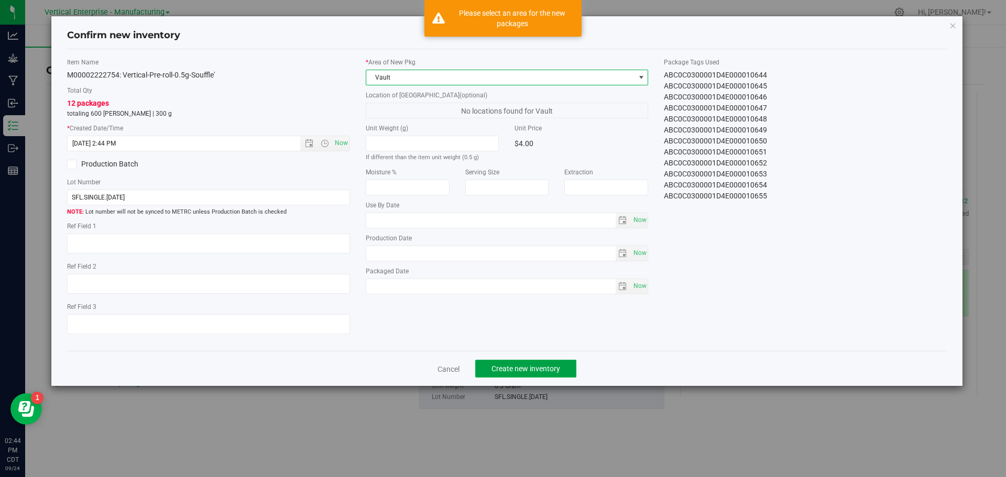
click at [527, 371] on span "Create new inventory" at bounding box center [525, 369] width 69 height 8
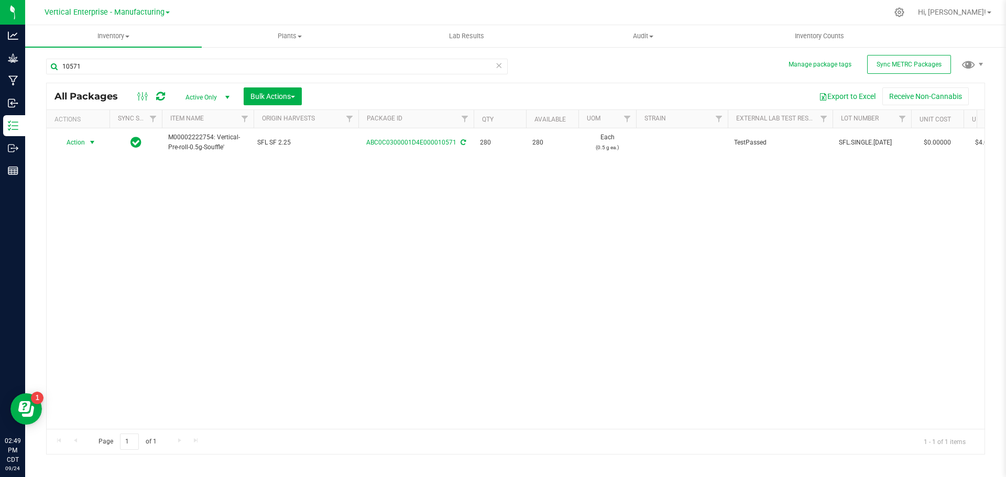
click at [78, 140] on span "Action" at bounding box center [71, 142] width 28 height 15
click at [88, 178] on li "Create package" at bounding box center [91, 176] width 66 height 16
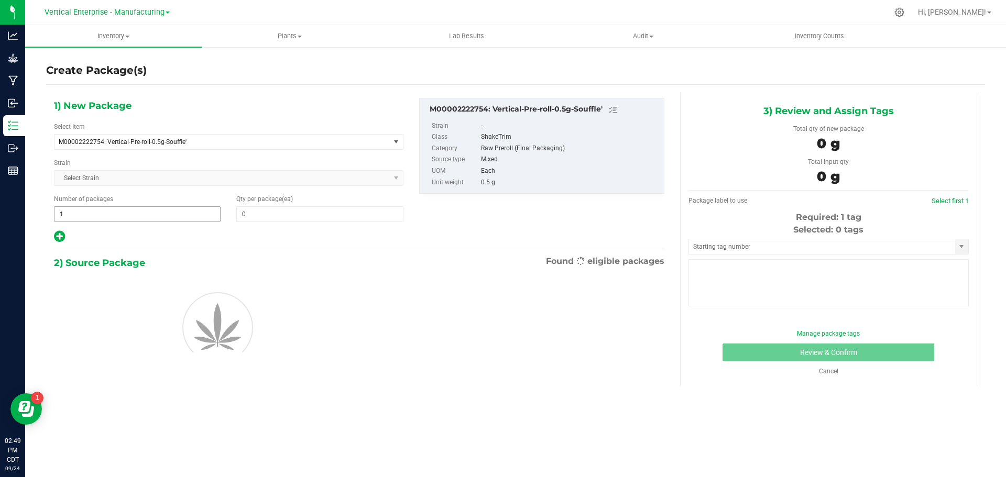
type input "0"
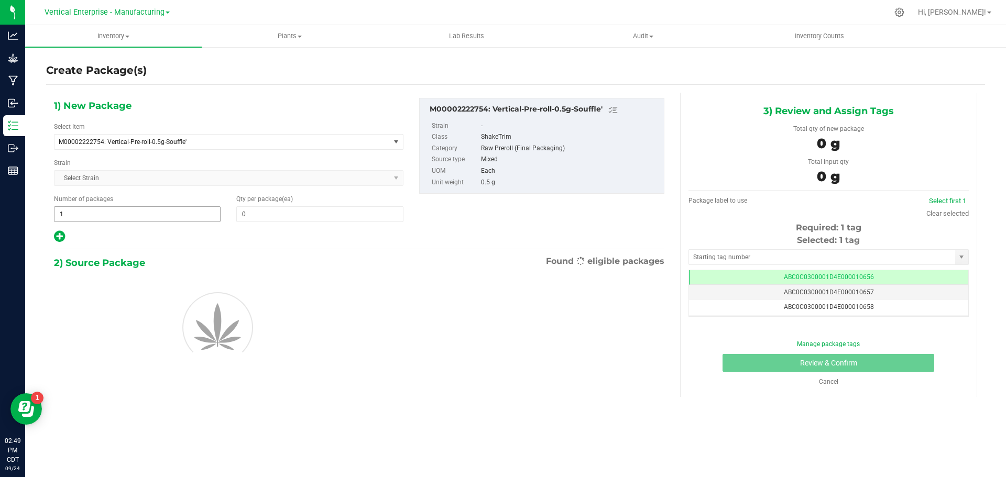
scroll to position [0, -1]
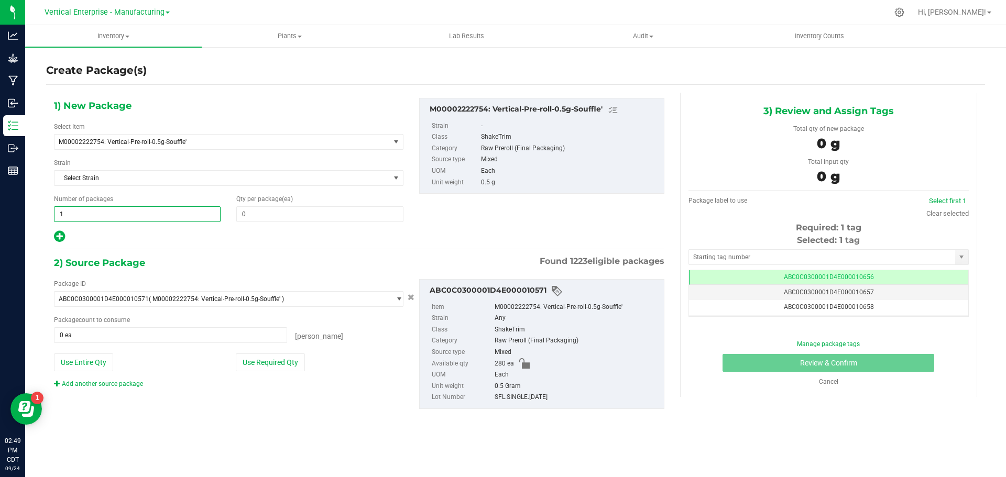
drag, startPoint x: 86, startPoint y: 218, endPoint x: 18, endPoint y: 204, distance: 69.2
click at [19, 201] on div "Analytics Grow Manufacturing Inbound Inventory Outbound Reports 02:49 PM CDT 09…" at bounding box center [503, 238] width 1006 height 477
type input "5"
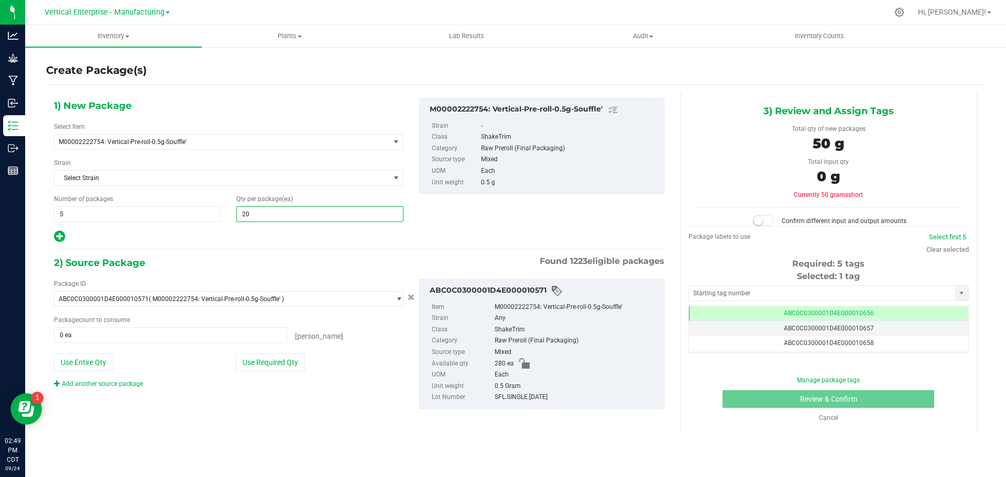
type input "2"
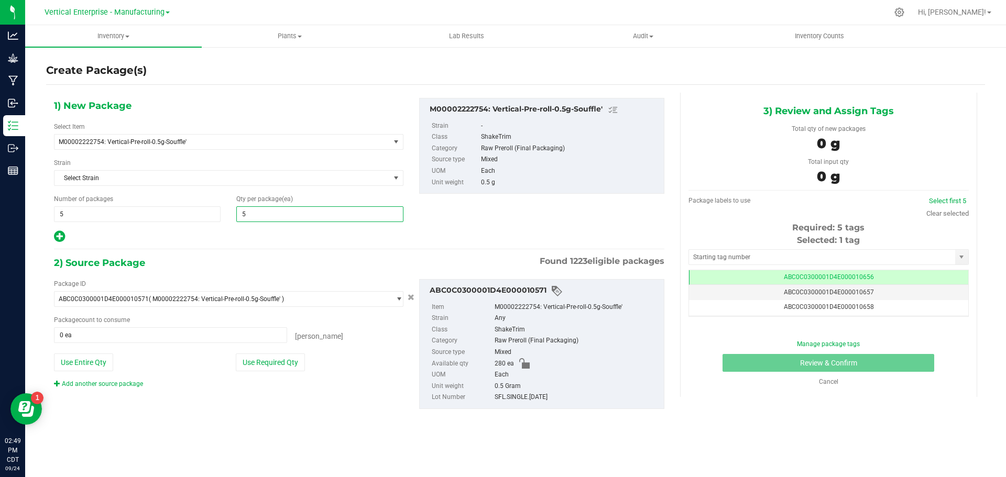
type input "50"
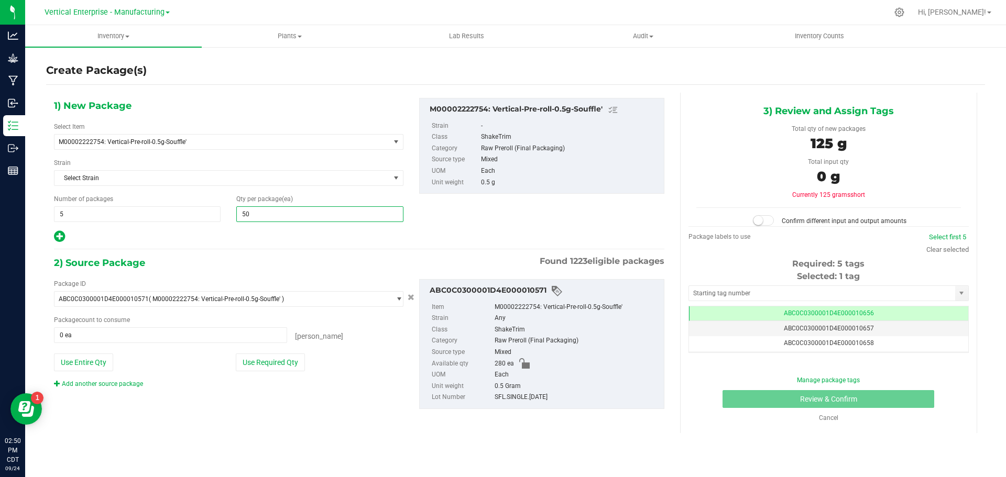
click at [59, 235] on icon at bounding box center [59, 236] width 11 height 13
type input "50"
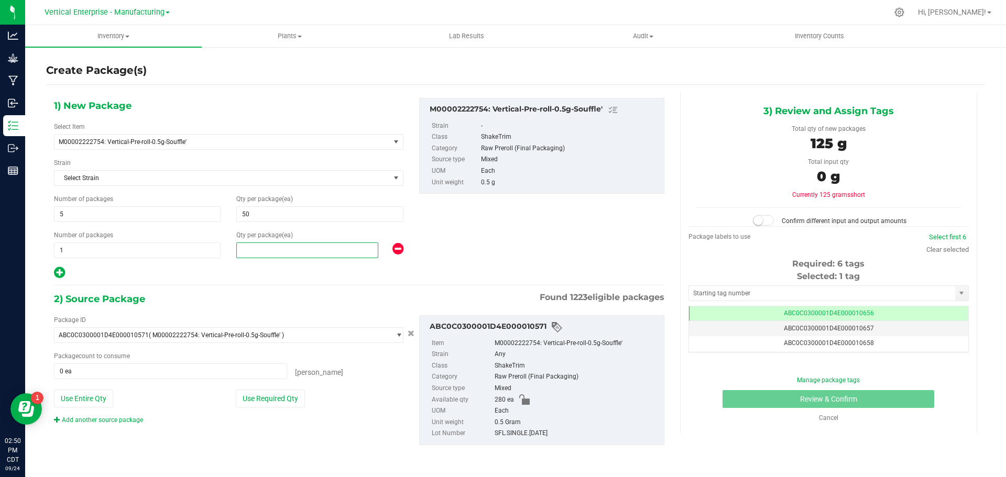
click at [262, 251] on span at bounding box center [307, 251] width 142 height 16
type input "29"
click at [264, 392] on button "Use Required Qty" at bounding box center [270, 399] width 69 height 18
type input "279 ea"
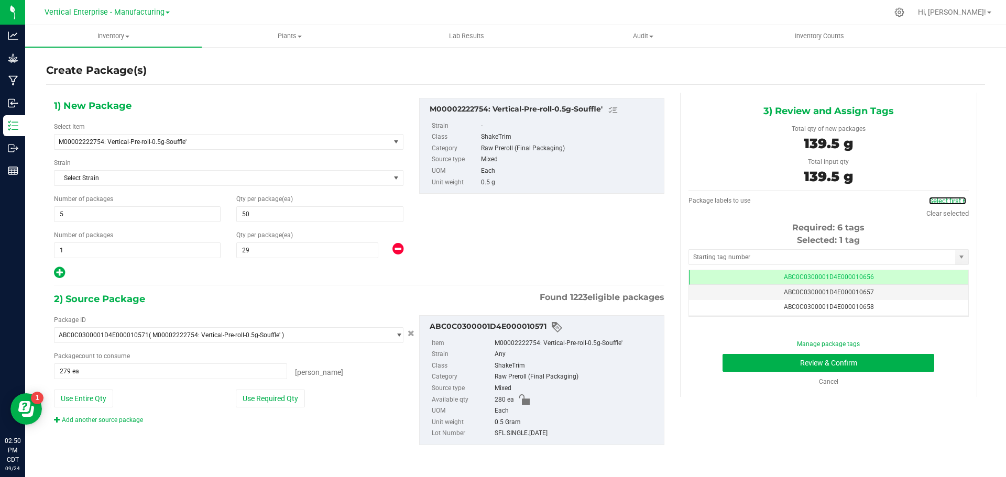
click at [946, 199] on link "Select first 6" at bounding box center [947, 201] width 37 height 8
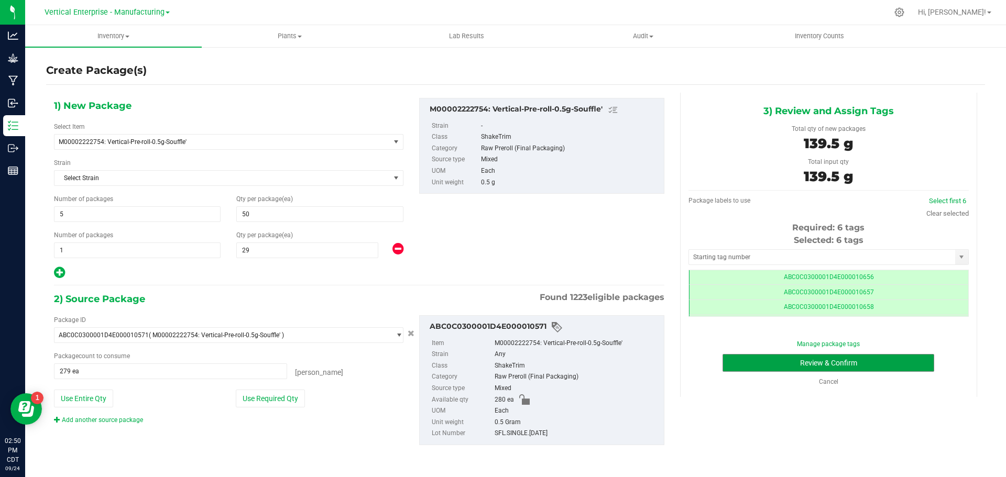
click at [882, 366] on button "Review & Confirm" at bounding box center [829, 363] width 212 height 18
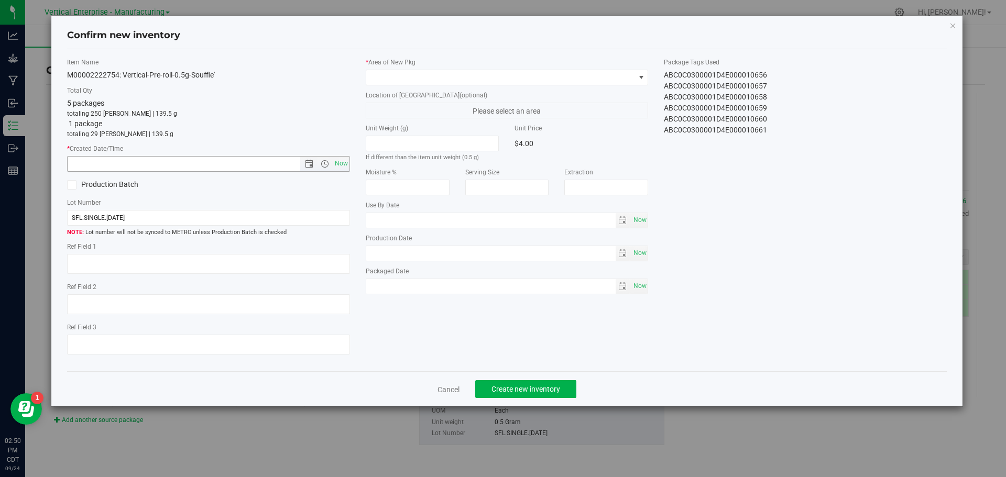
click at [346, 163] on span "Now" at bounding box center [341, 163] width 18 height 15
type input "9/24/2025 2:50 PM"
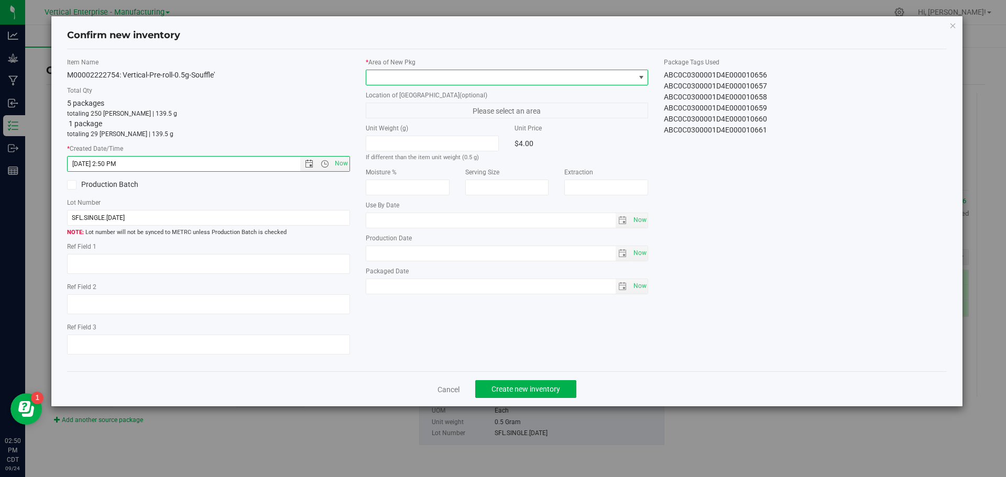
click at [389, 77] on span at bounding box center [500, 77] width 269 height 15
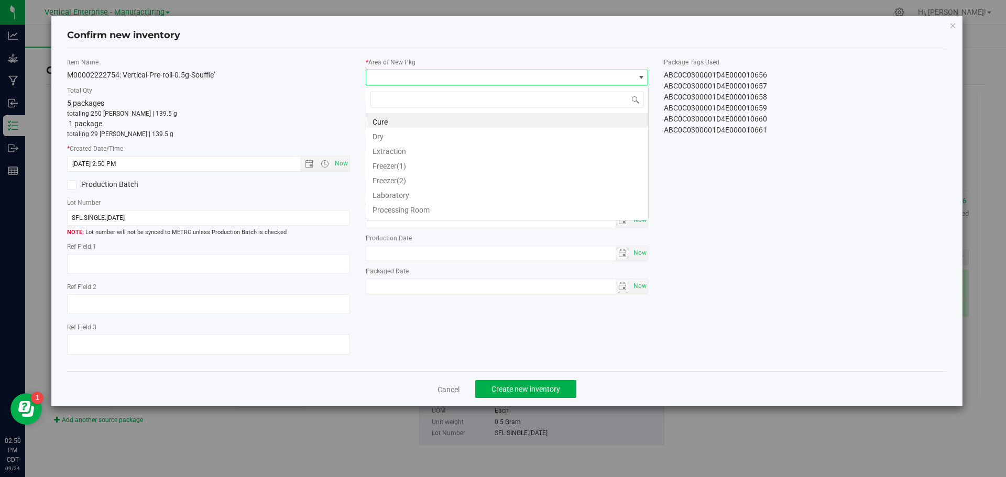
scroll to position [16, 283]
type input "VA"
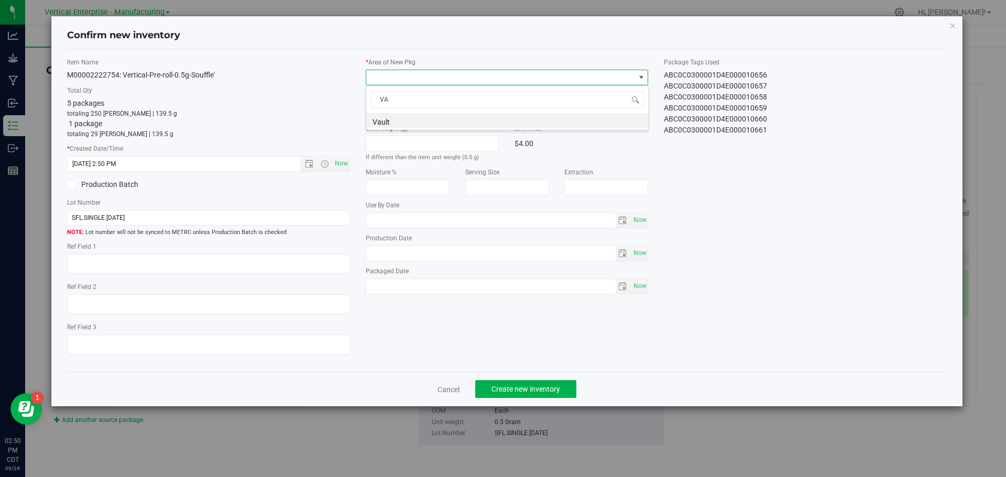
click at [388, 116] on li "Vault" at bounding box center [507, 120] width 282 height 15
click at [568, 383] on button "Create new inventory" at bounding box center [525, 389] width 101 height 18
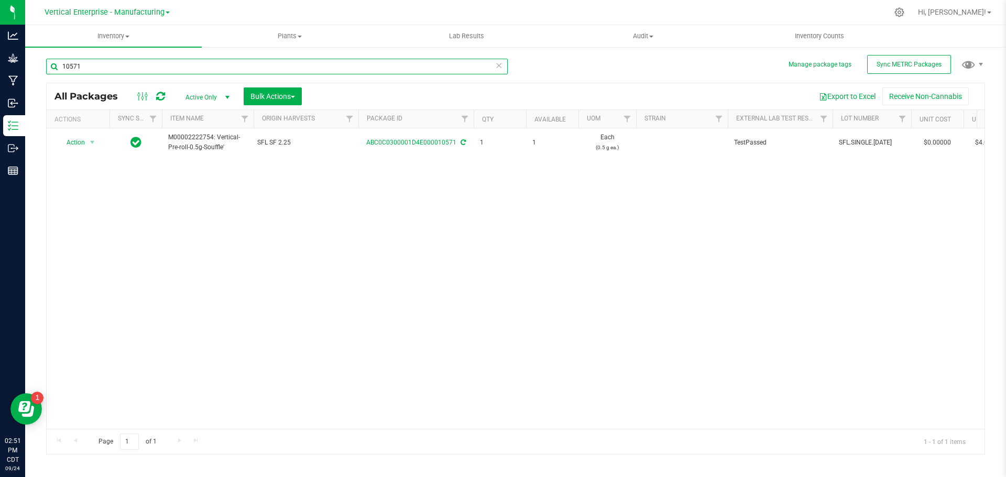
click at [118, 70] on input "10571" at bounding box center [277, 67] width 462 height 16
type input "1"
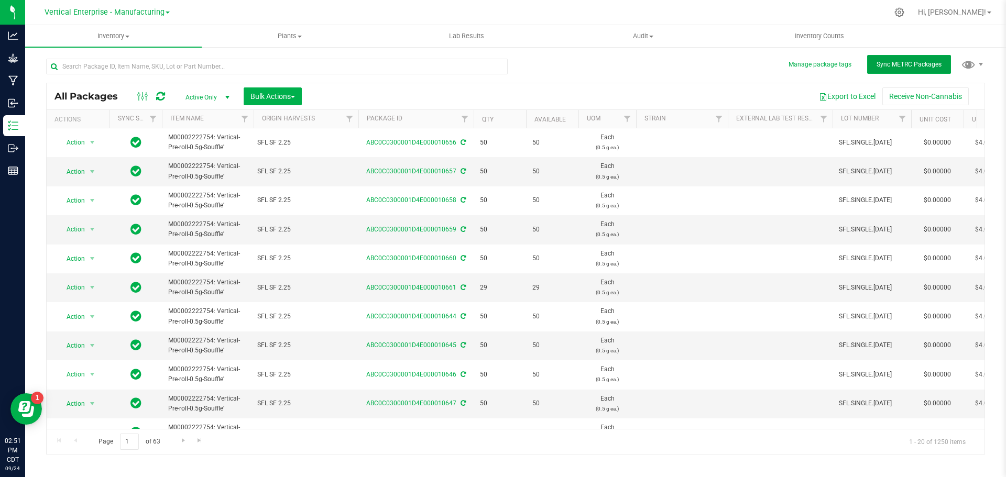
click at [898, 67] on span "Sync METRC Packages" at bounding box center [909, 64] width 65 height 7
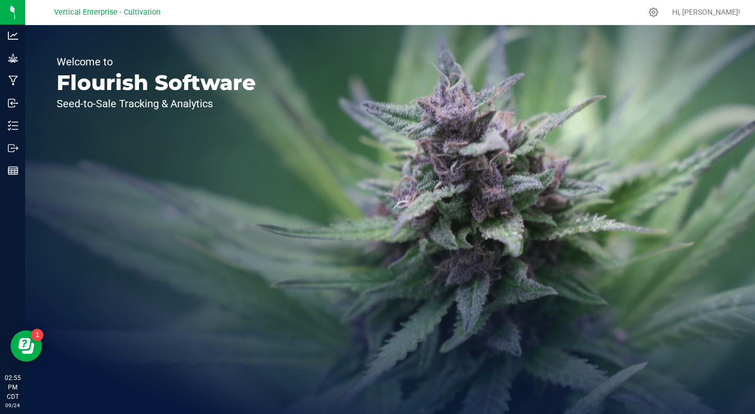
click at [0, 0] on p "Inventory" at bounding box center [0, 0] width 0 height 0
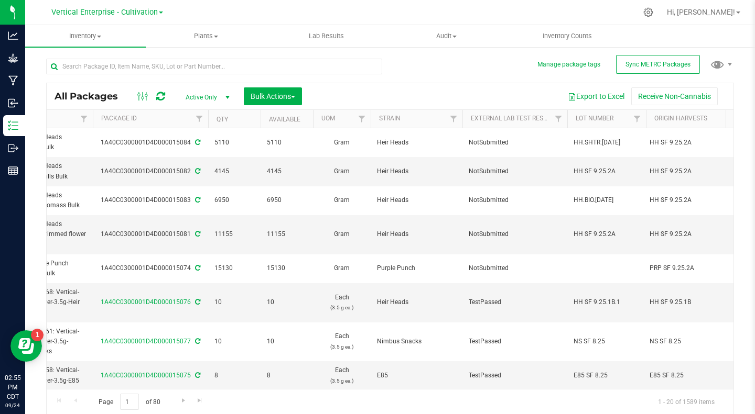
scroll to position [0, 163]
